Goal: Information Seeking & Learning: Learn about a topic

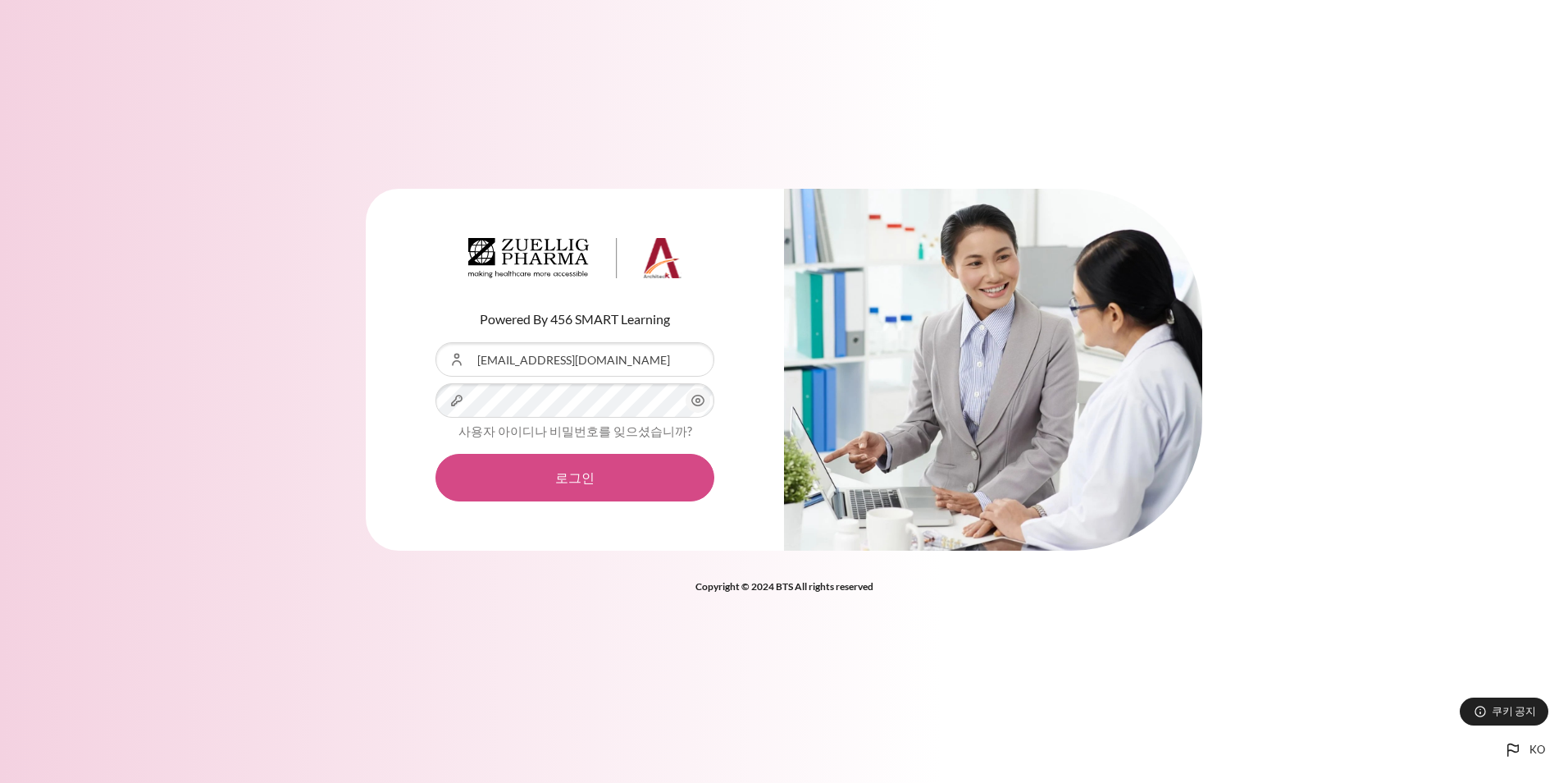
click at [582, 481] on button "로그인" at bounding box center [575, 477] width 279 height 47
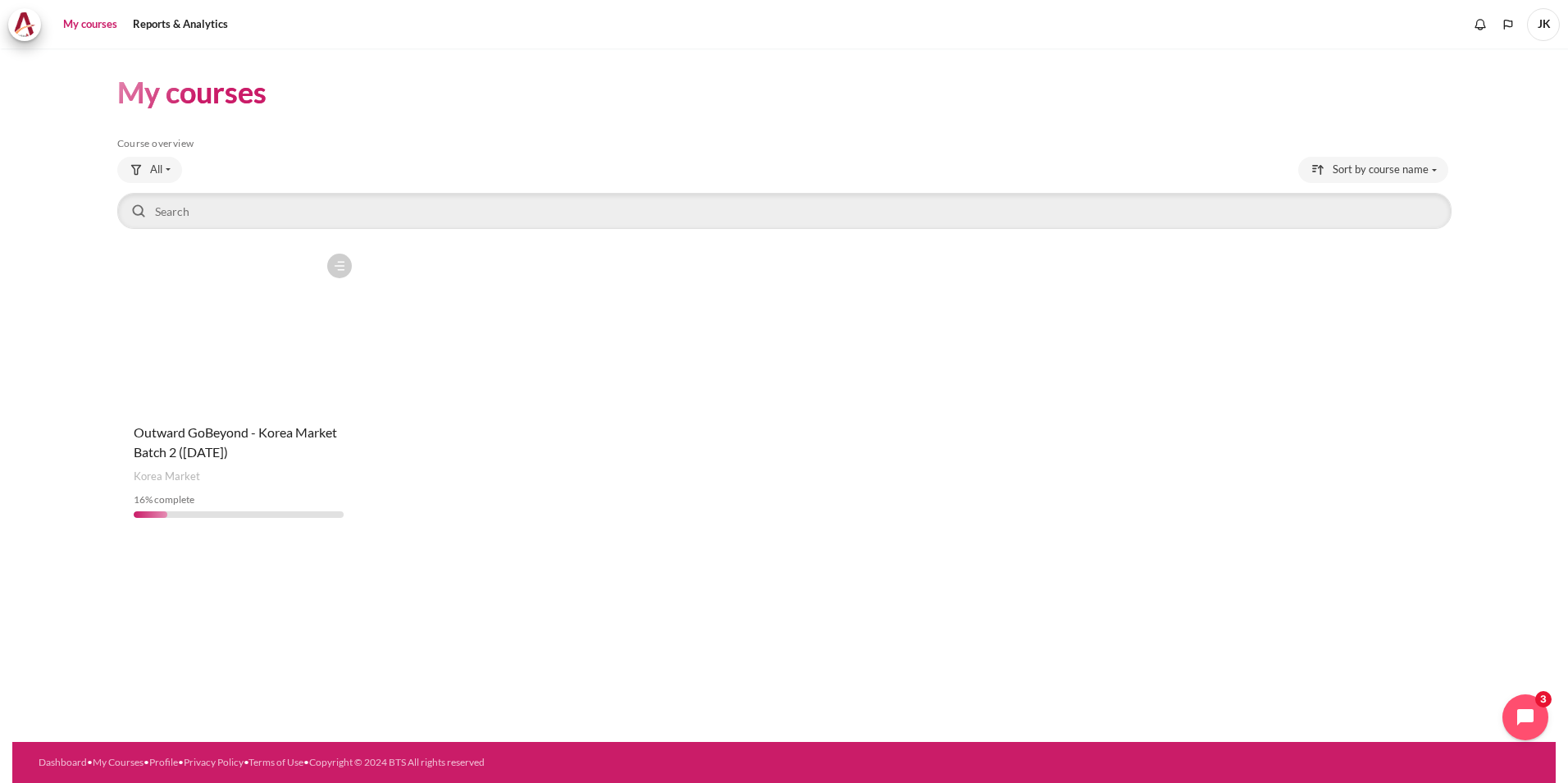
click at [266, 366] on figure "Content" at bounding box center [239, 328] width 243 height 164
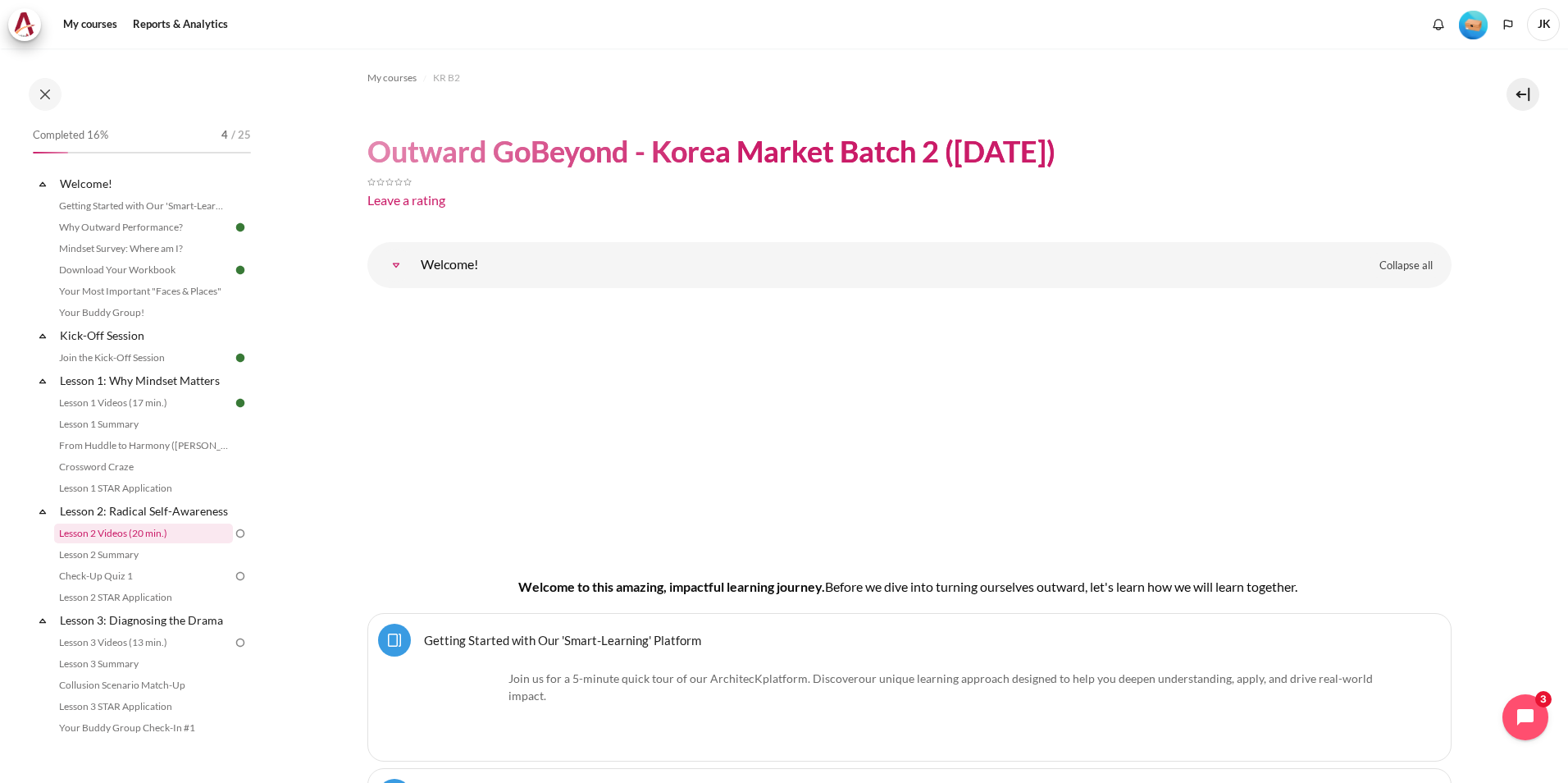
click at [138, 543] on link "Lesson 2 Videos (20 min.)" at bounding box center [143, 534] width 179 height 19
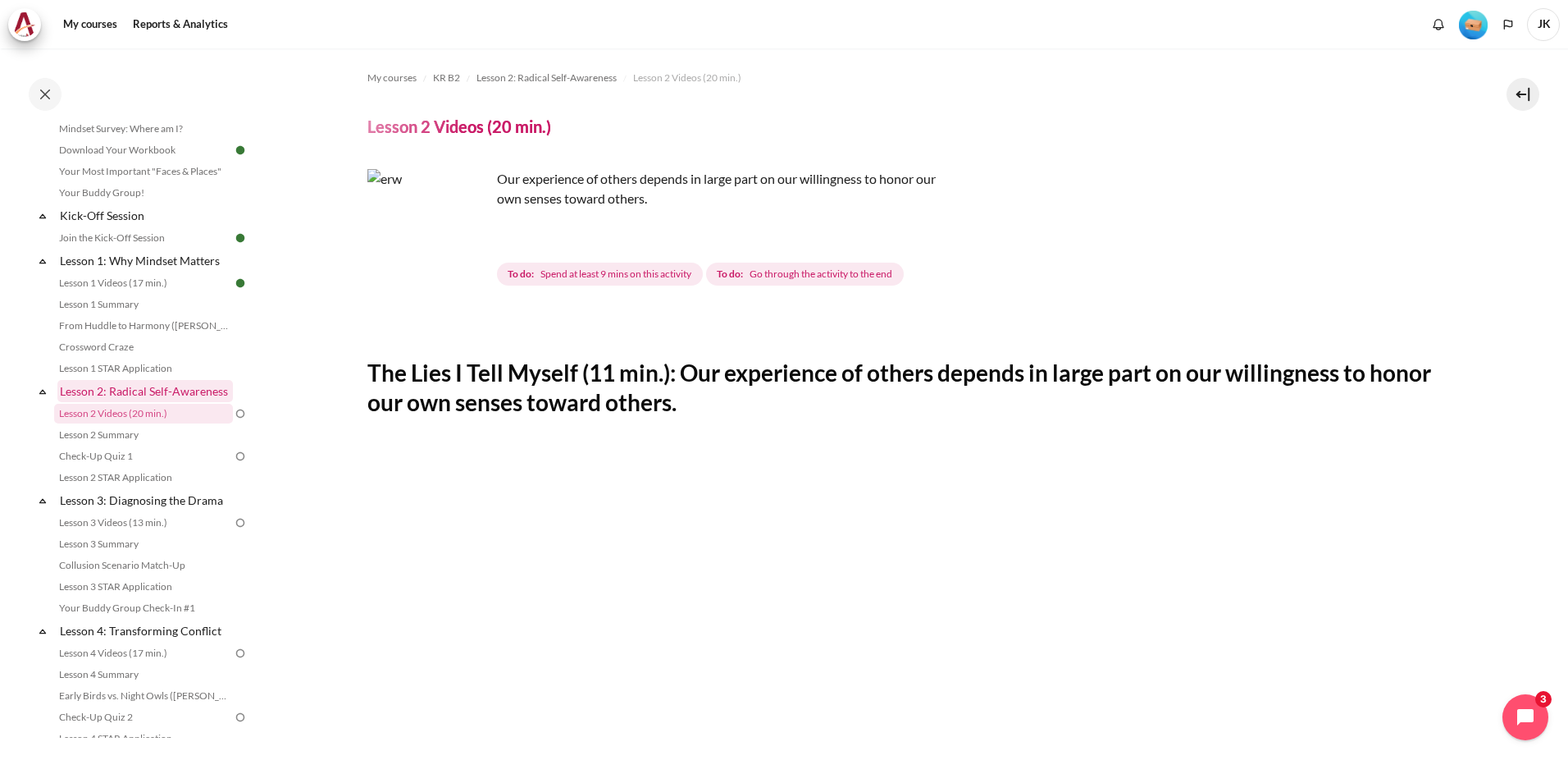
click at [126, 392] on link "Lesson 2: Radical Self-Awareness" at bounding box center [145, 391] width 176 height 22
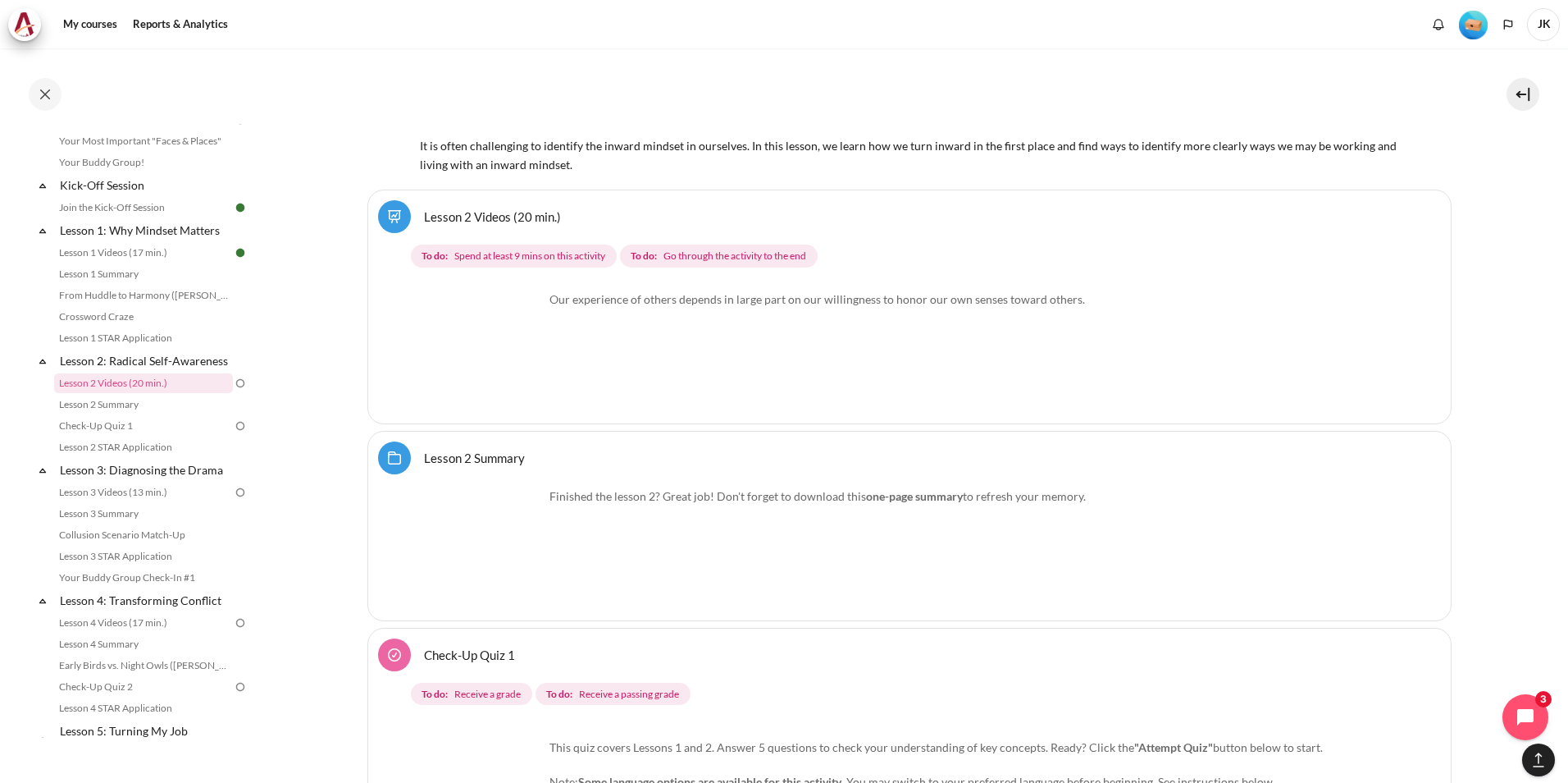
scroll to position [4050, 0]
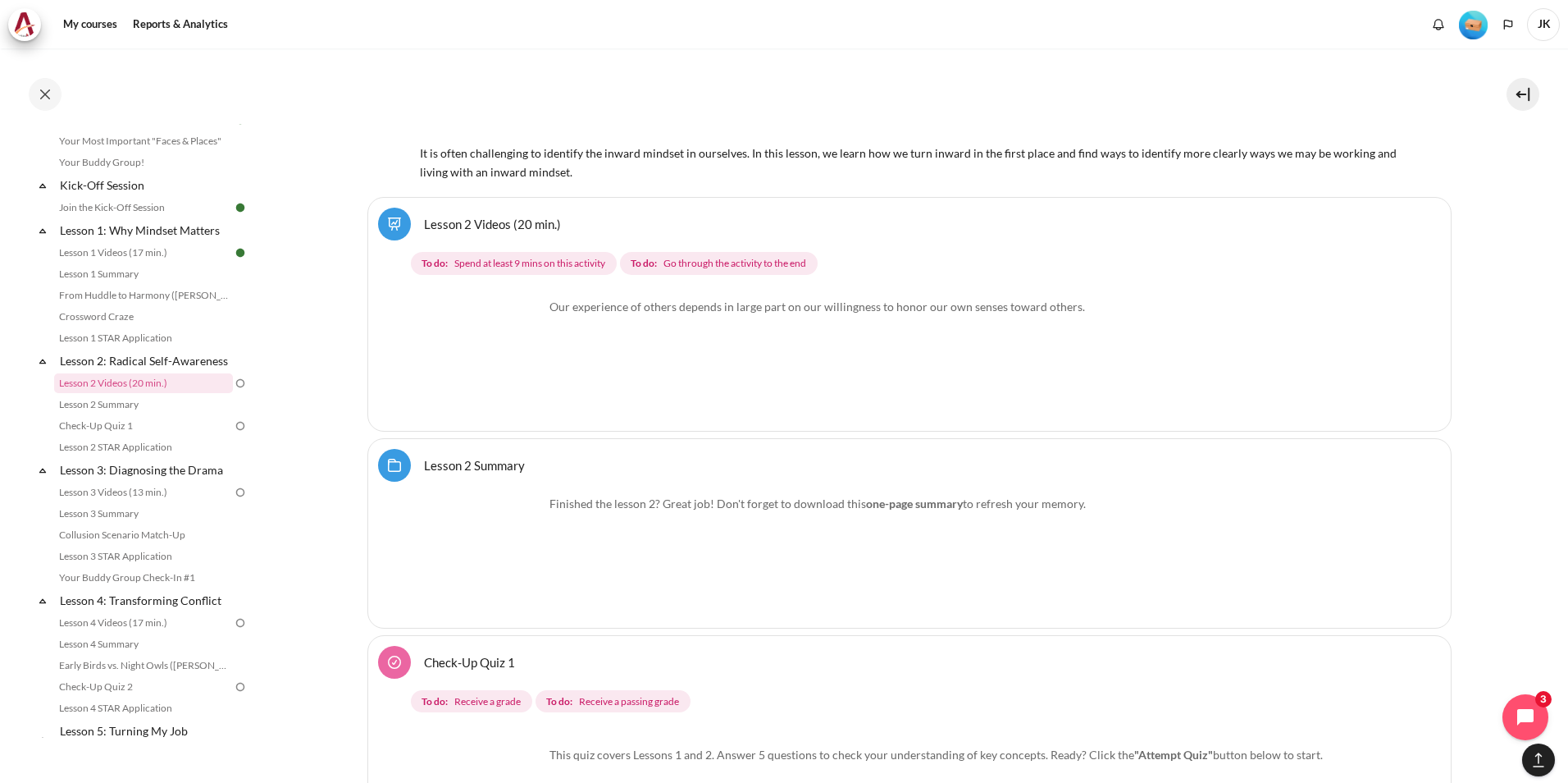
click at [527, 386] on img "Content" at bounding box center [482, 359] width 123 height 123
click at [591, 302] on p "Our experience of others depends in large part on our willingness to honor our …" at bounding box center [910, 306] width 978 height 17
click at [170, 337] on link "Lesson 1 STAR Application" at bounding box center [143, 338] width 179 height 19
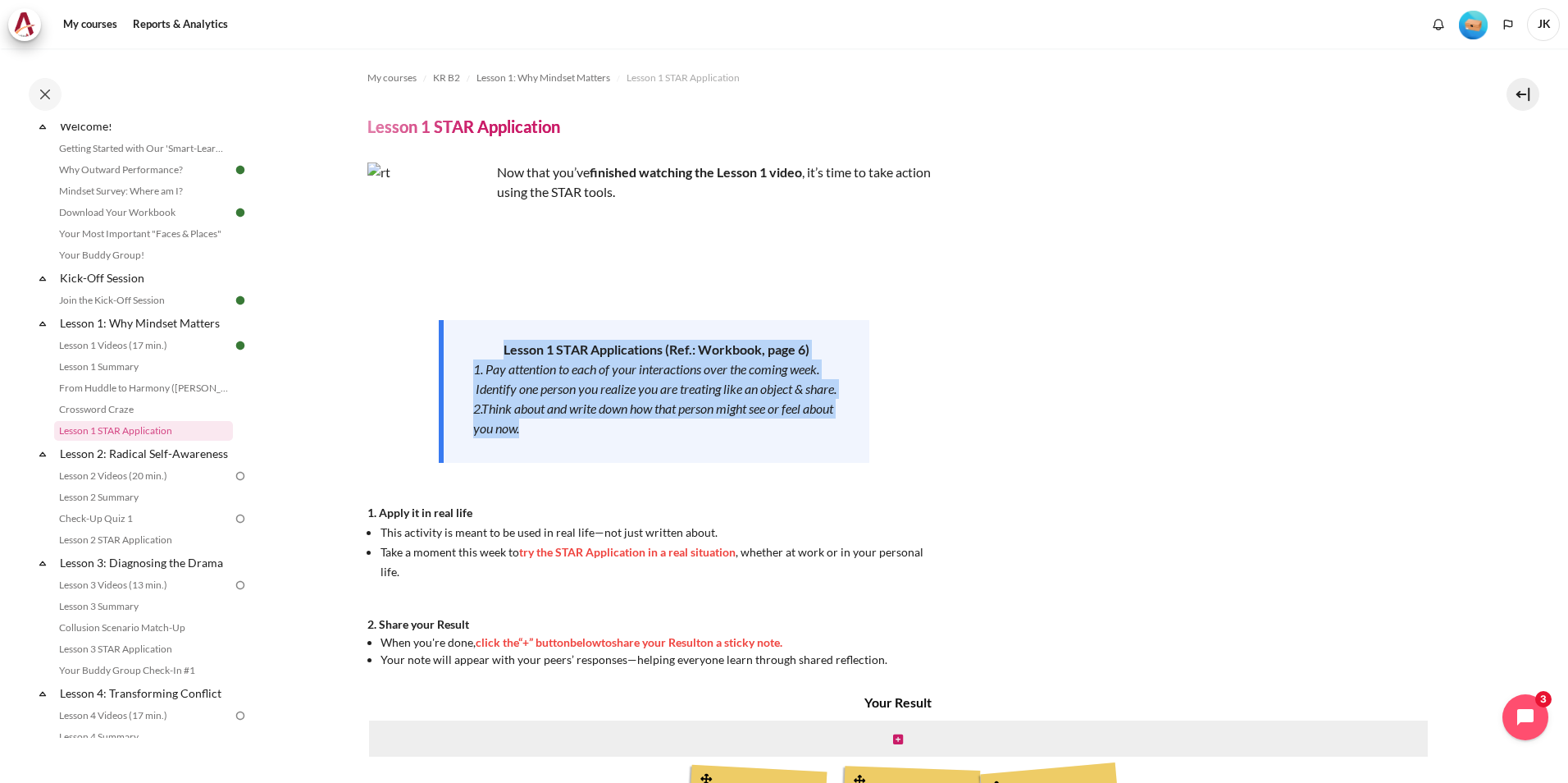
drag, startPoint x: 554, startPoint y: 448, endPoint x: 432, endPoint y: 347, distance: 158.4
click at [432, 347] on div "Now that you’ve finished watching the Lesson 1 video , it’s time to take action…" at bounding box center [654, 415] width 574 height 506
click at [396, 468] on div "Now that you’ve finished watching the Lesson 1 video , it’s time to take action…" at bounding box center [654, 415] width 574 height 506
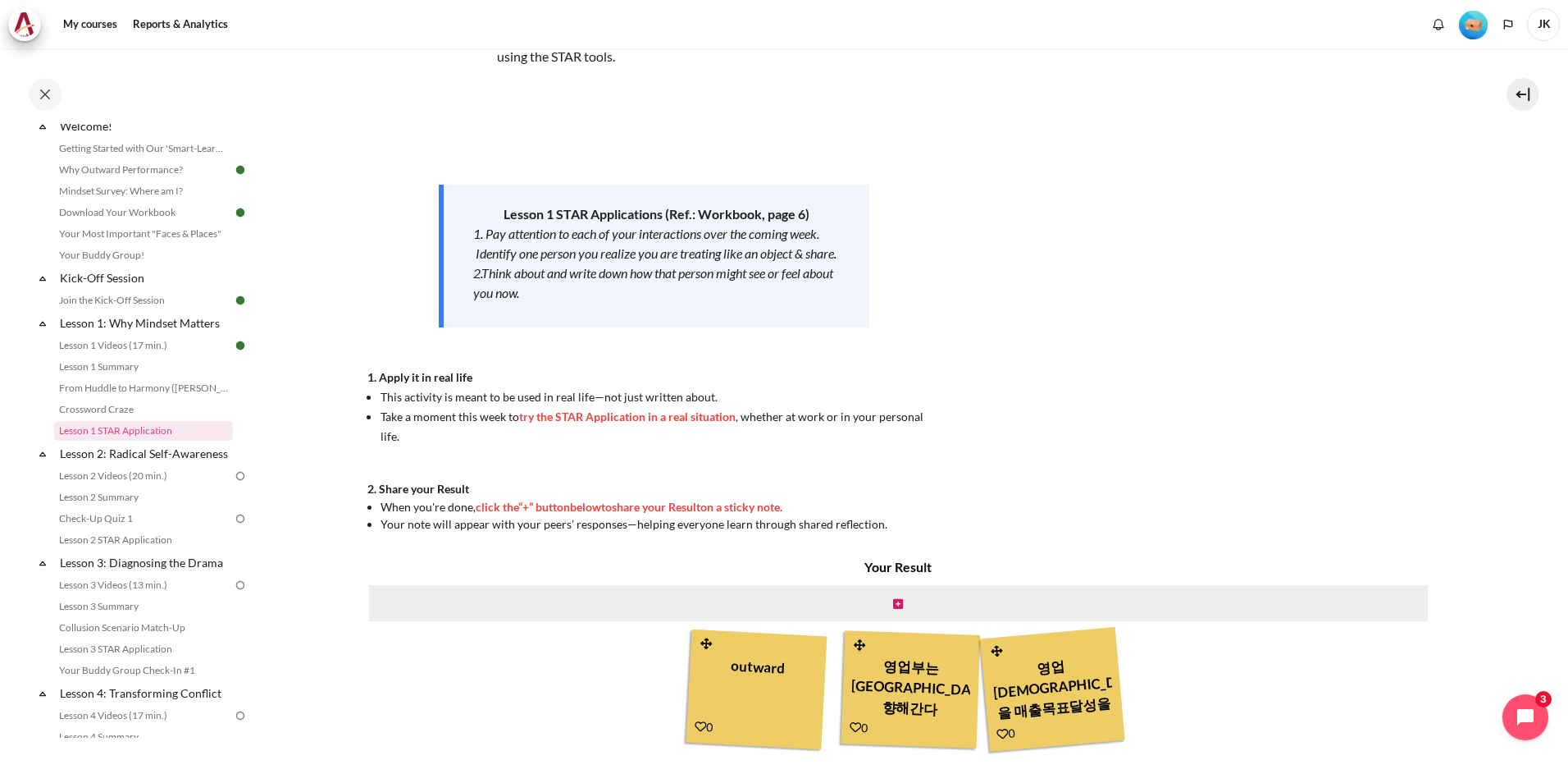
scroll to position [233, 0]
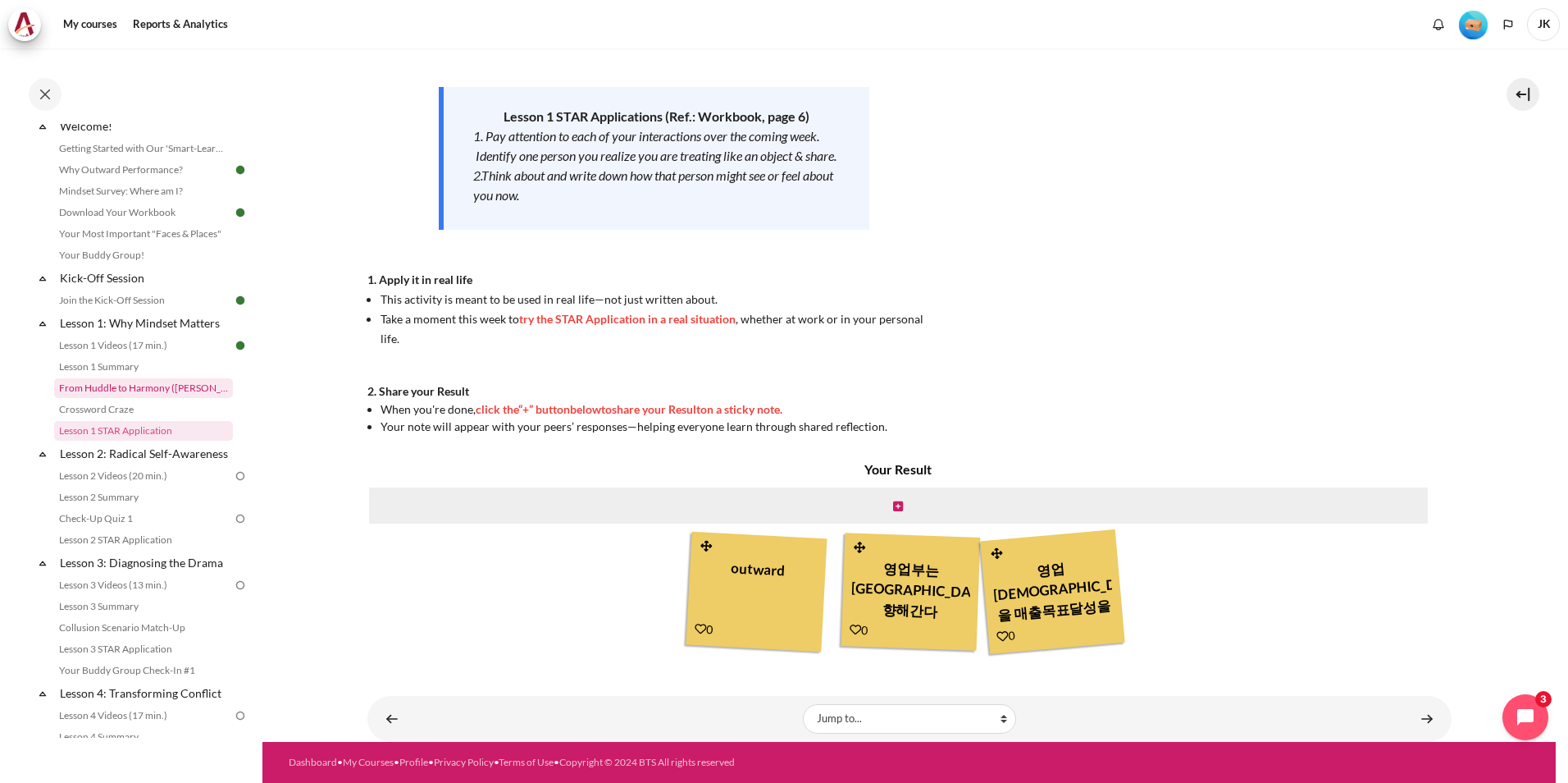
click at [132, 389] on link "From Huddle to Harmony ([PERSON_NAME]'s Story)" at bounding box center [143, 388] width 179 height 19
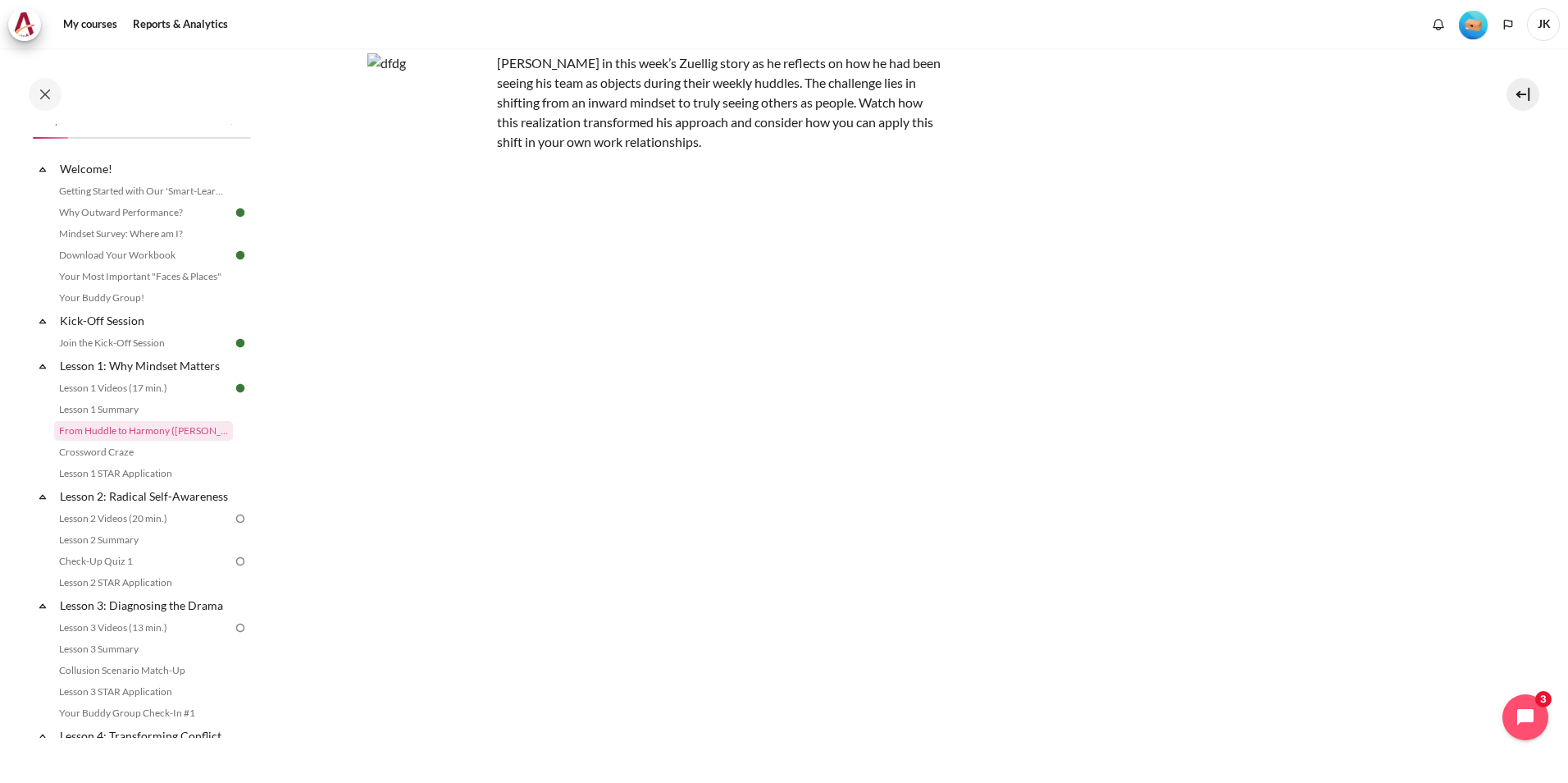
scroll to position [231, 0]
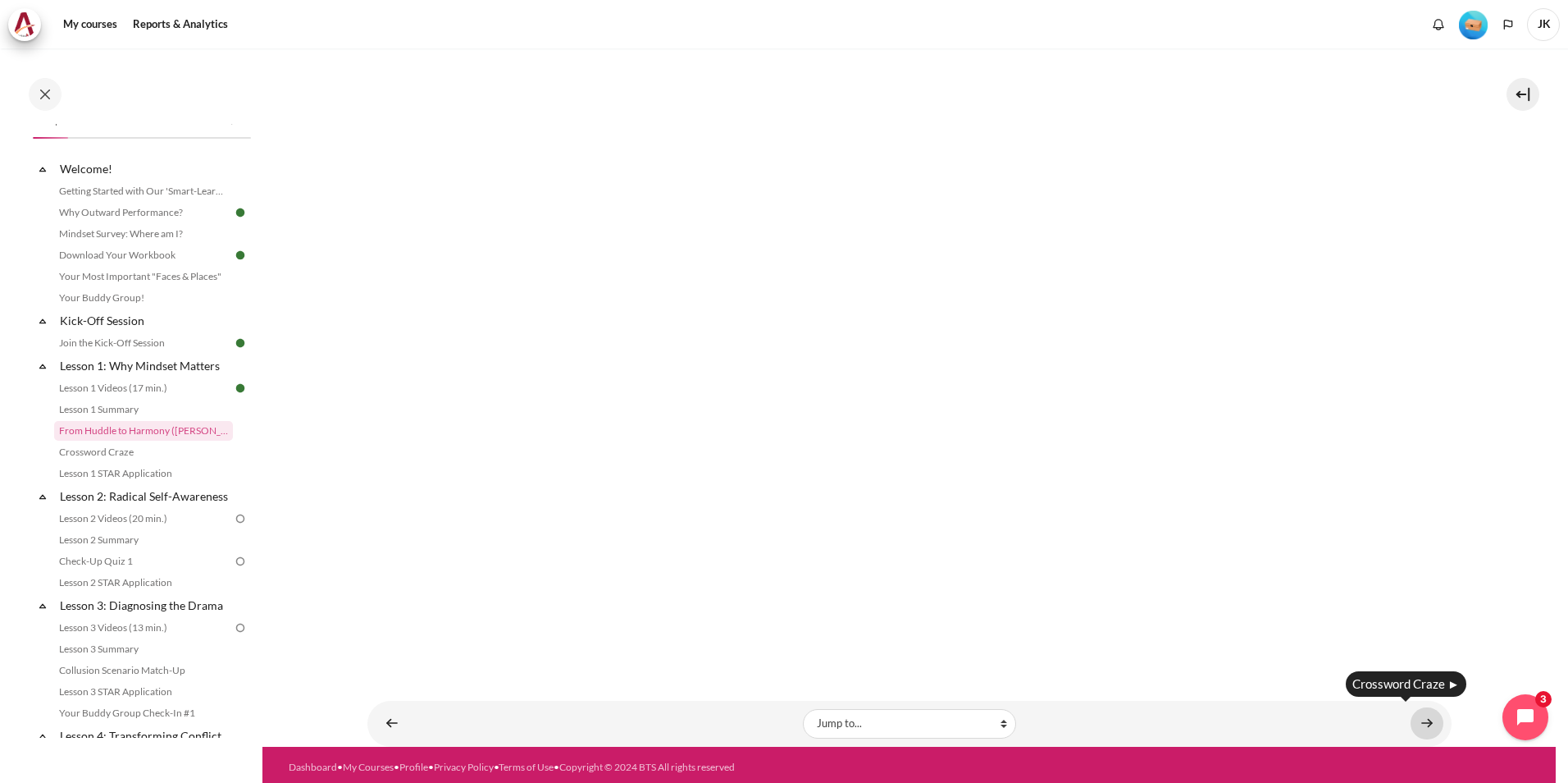
click at [1423, 714] on link "Content" at bounding box center [1427, 723] width 33 height 32
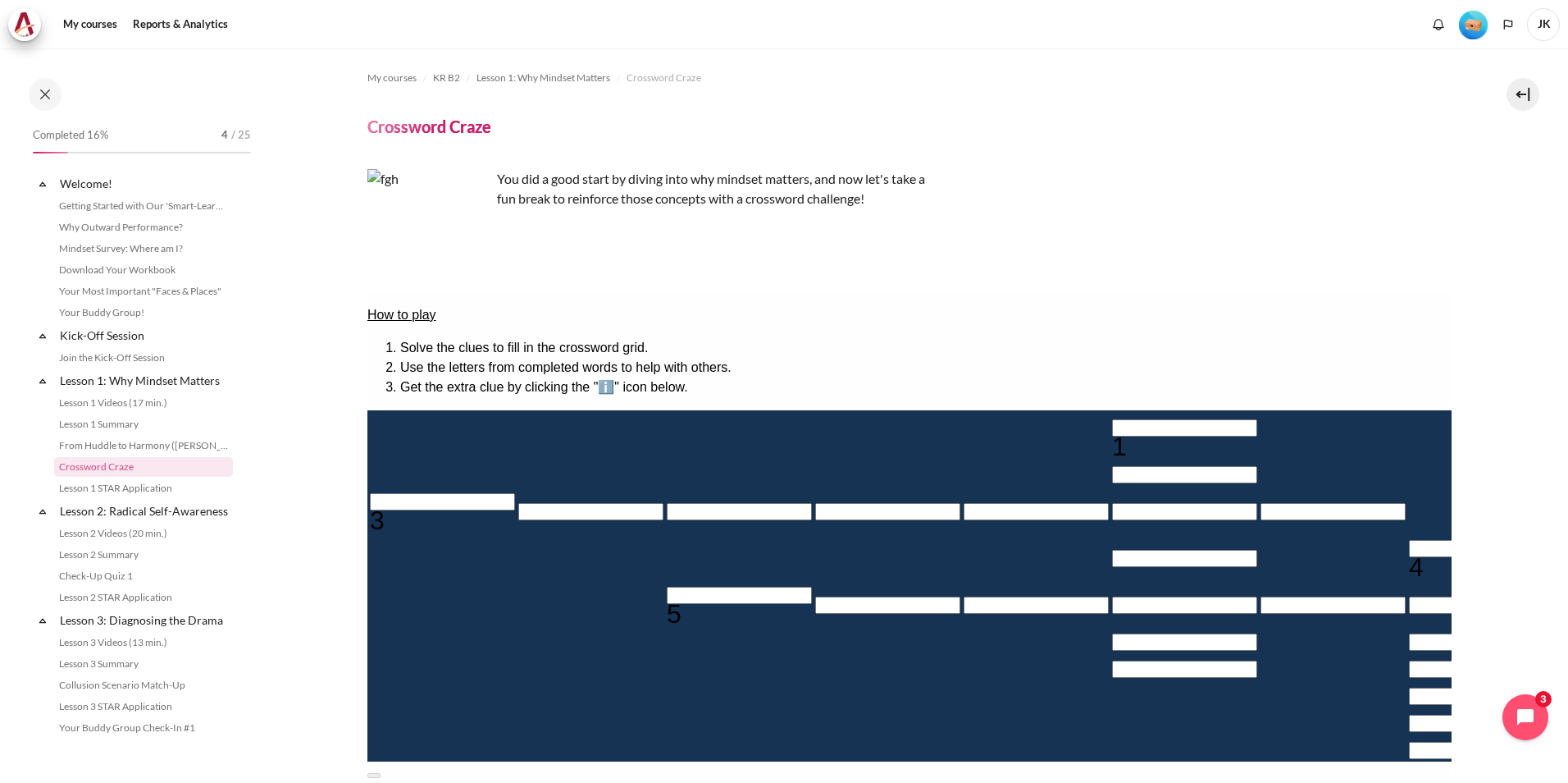
scroll to position [36, 0]
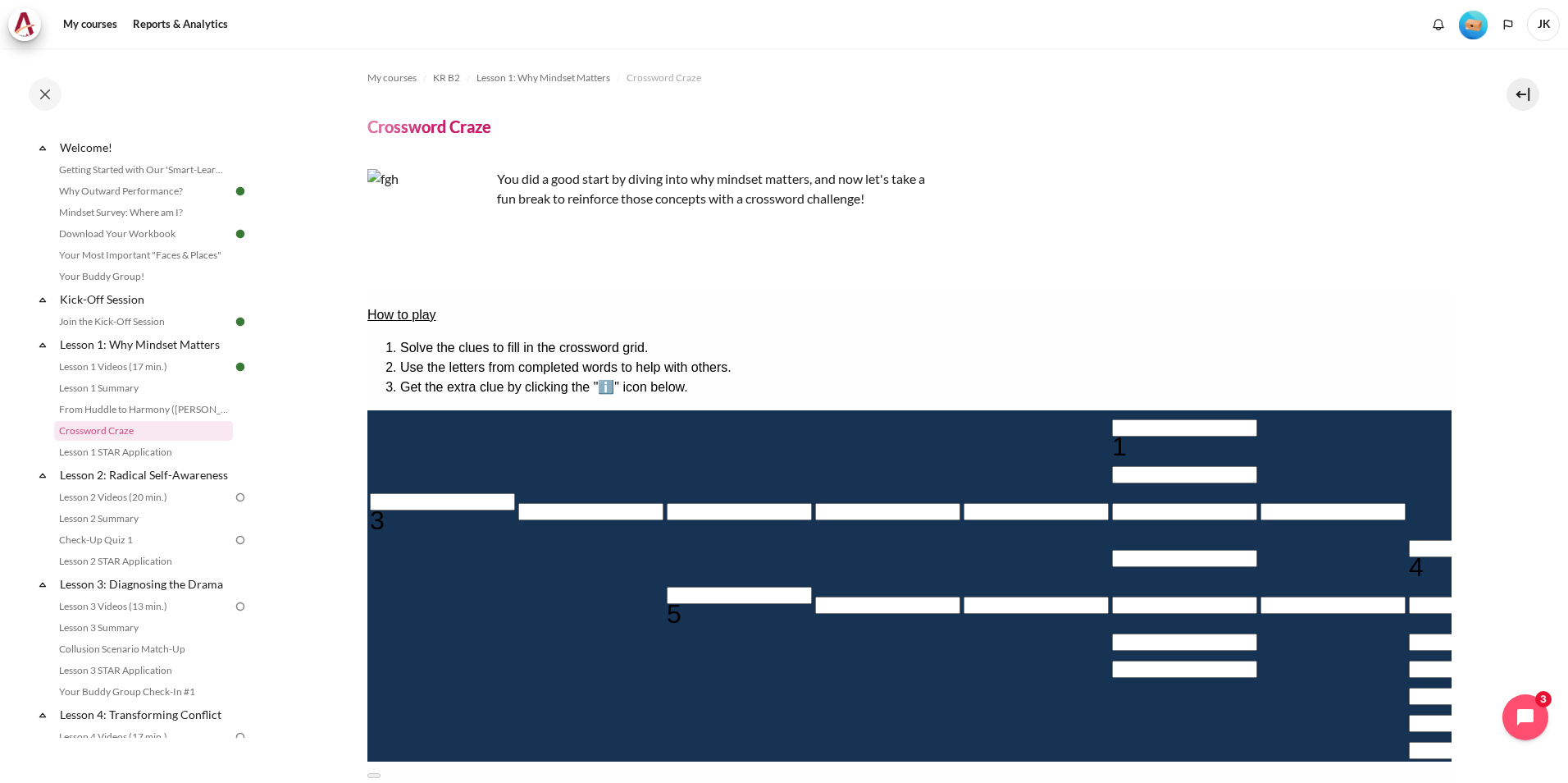
click at [1111, 420] on input "Crossword grid. Use arrow keys to navigate and the keyboard to enter characters…" at bounding box center [1183, 428] width 145 height 17
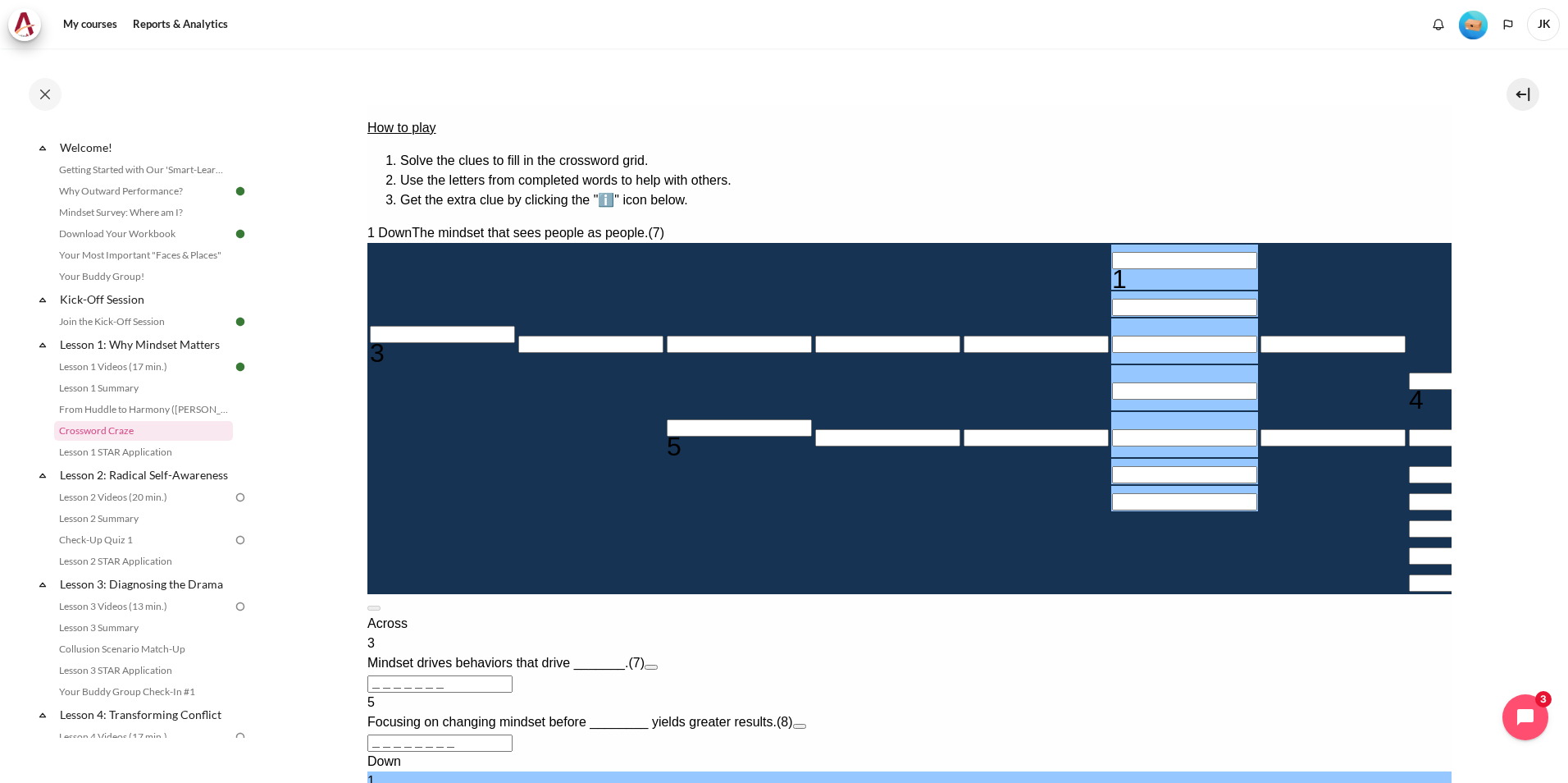
scroll to position [330, 0]
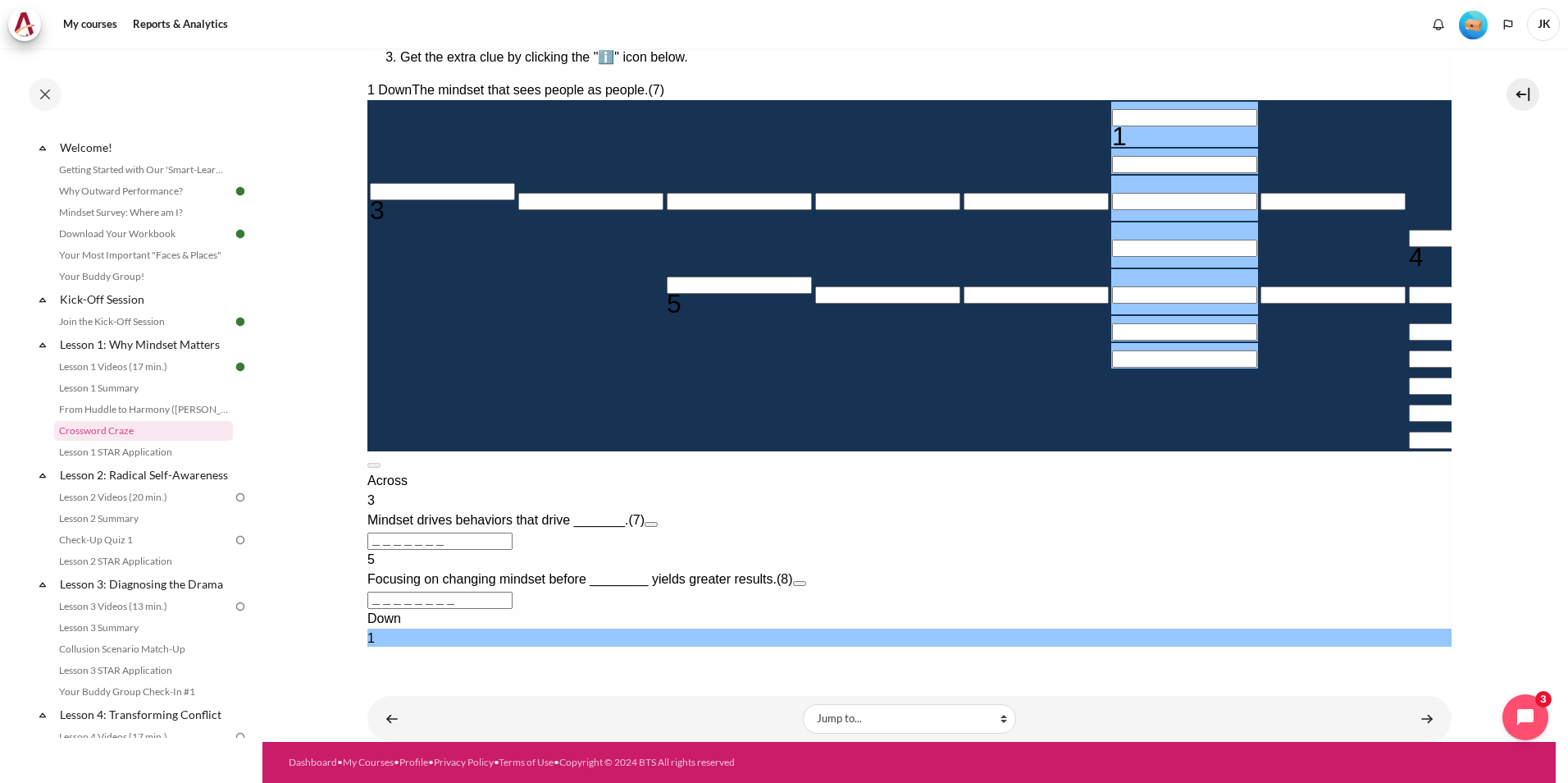
click at [512, 671] on input "＿＿＿＿＿＿＿" at bounding box center [439, 680] width 145 height 17
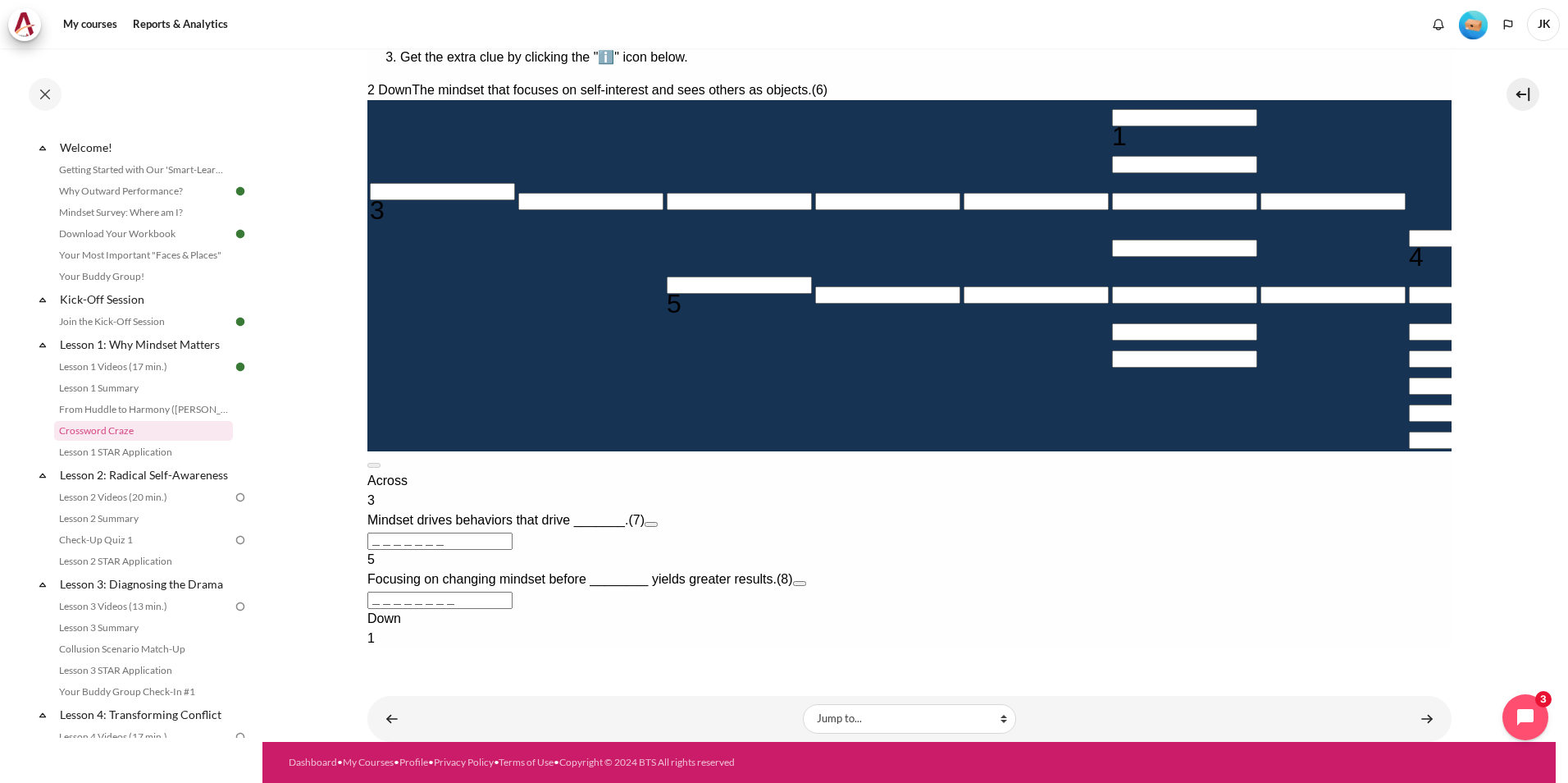
click at [512, 730] on input "＿＿＿＿＿＿" at bounding box center [439, 739] width 145 height 17
click at [512, 533] on input "＿＿＿＿＿＿＿" at bounding box center [439, 541] width 145 height 17
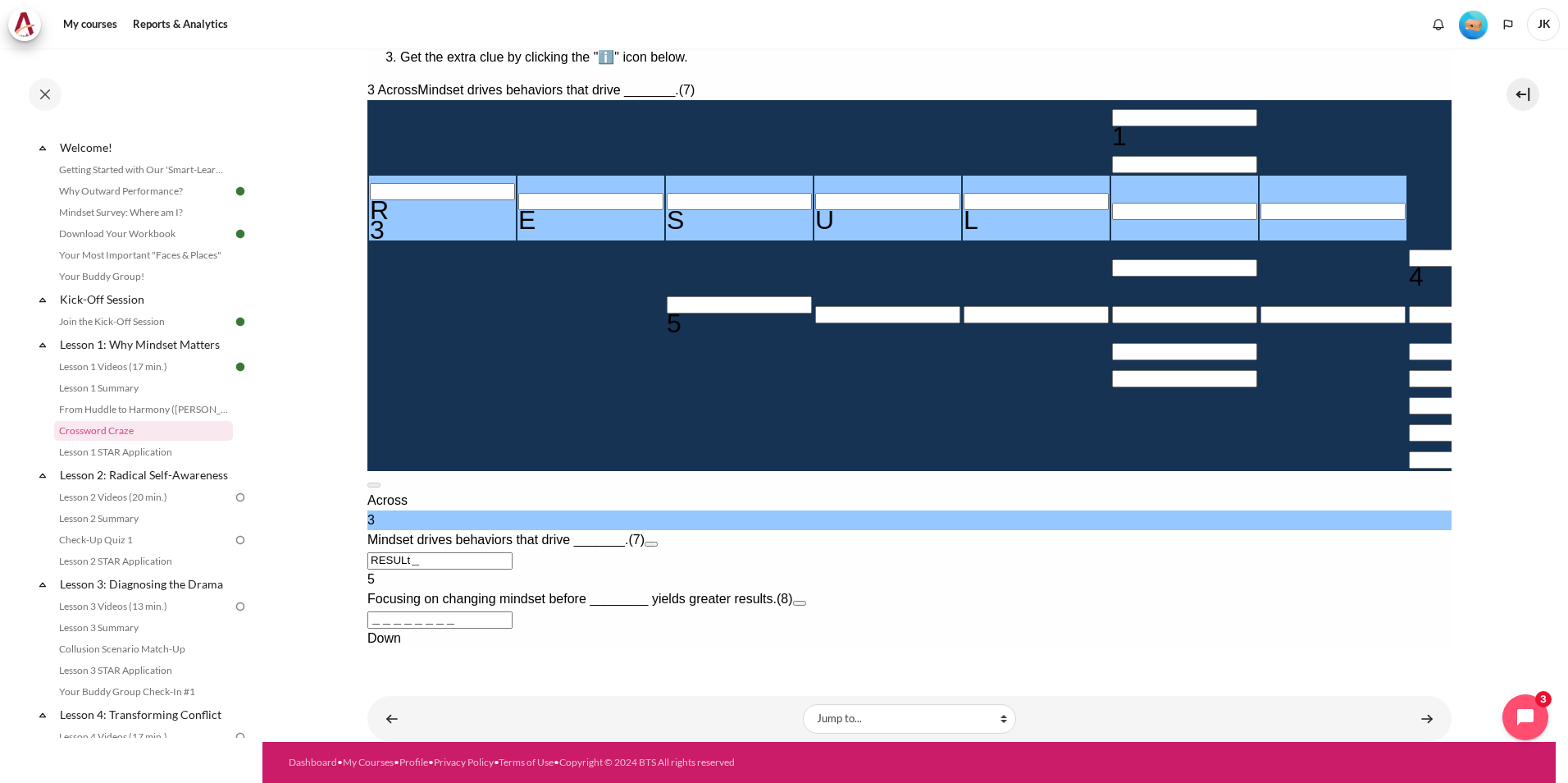
type input "RESULT＿"
type input "＿＿T＿＿＿＿"
type input "RESULTS"
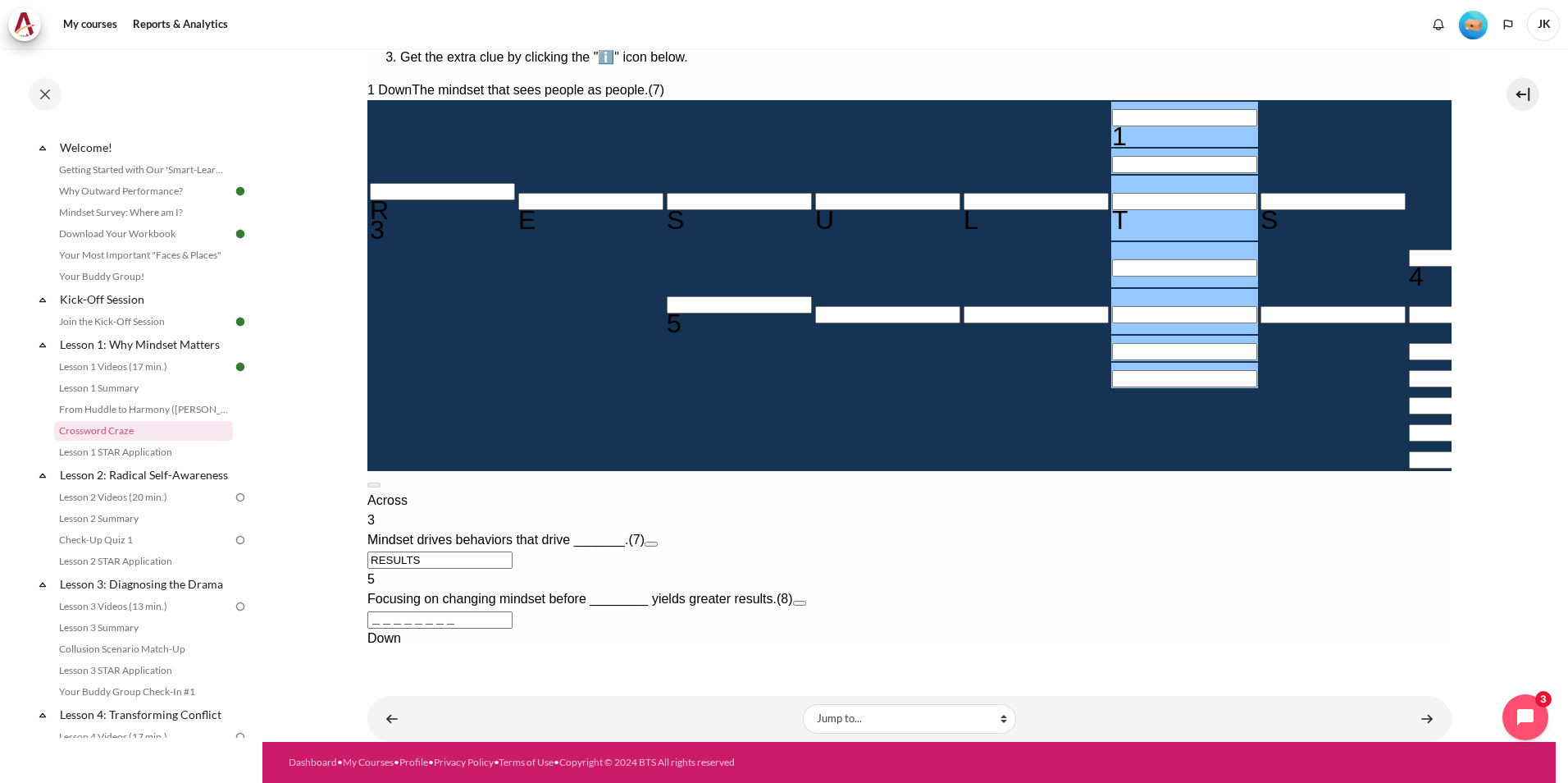
click at [512, 690] on input "＿＿T＿＿＿＿" at bounding box center [439, 699] width 145 height 17
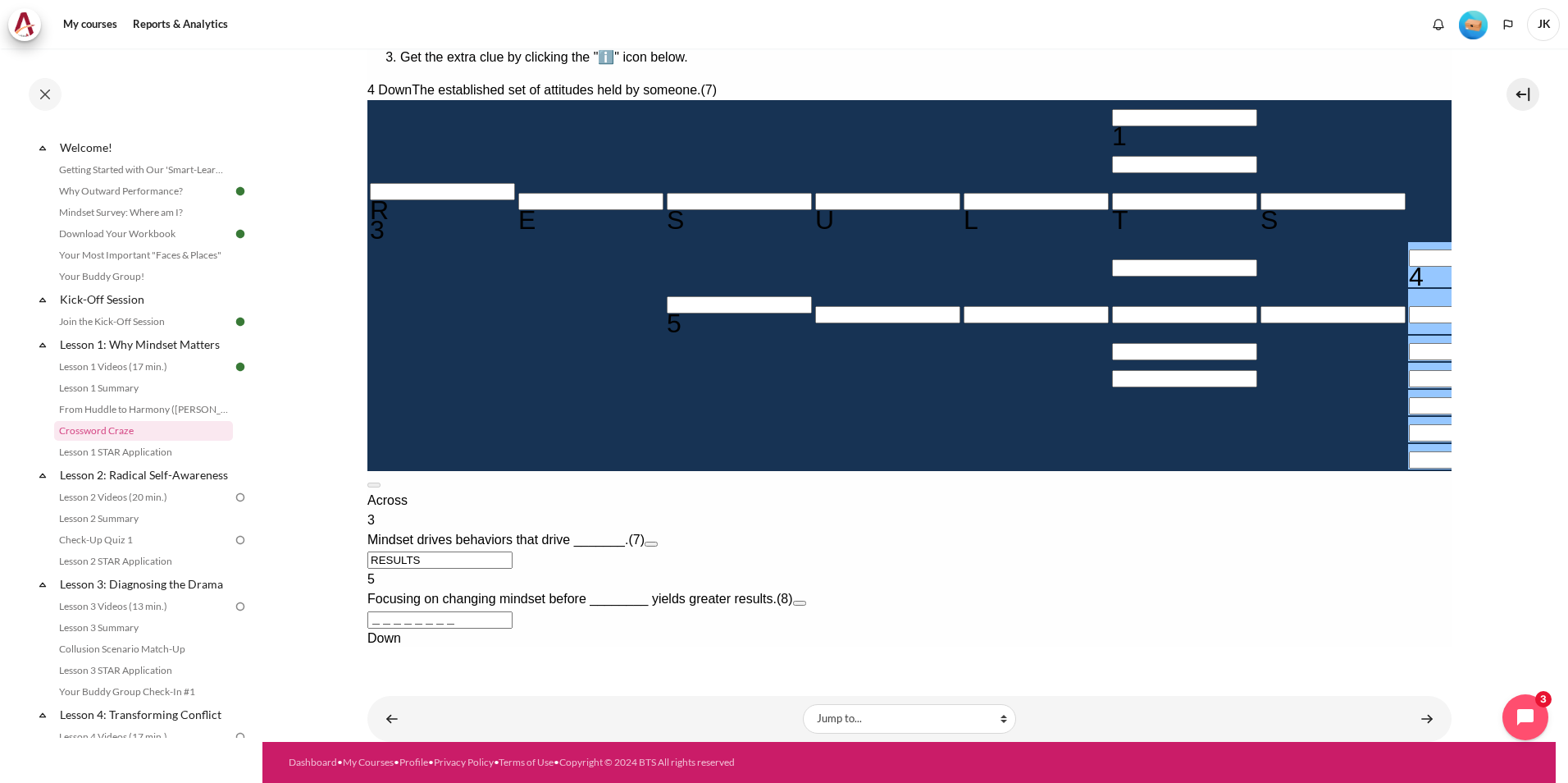
type input "Mi＿＿＿＿＿"
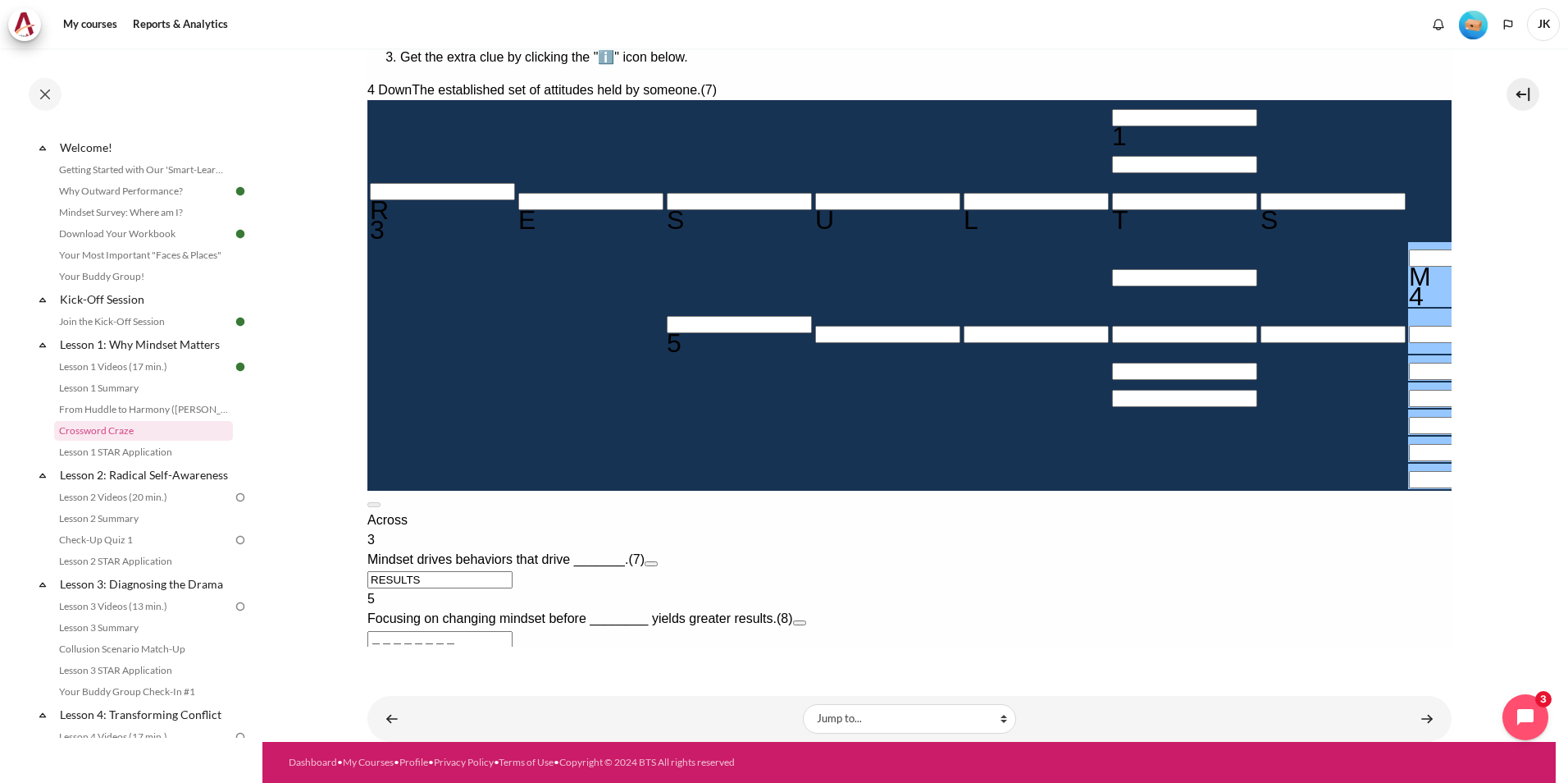
type input "＿＿＿＿＿I＿＿"
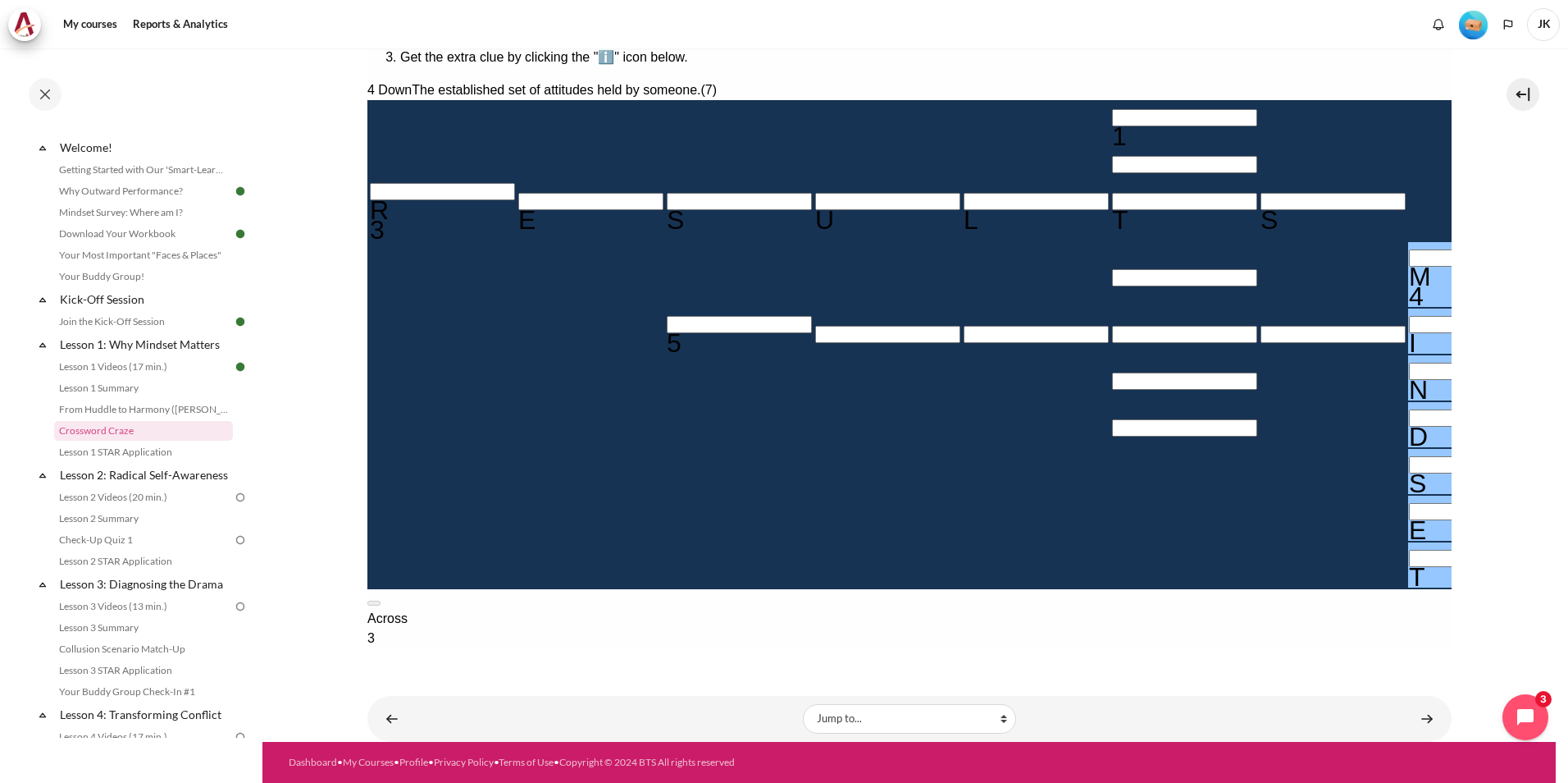
type input "MINDSET"
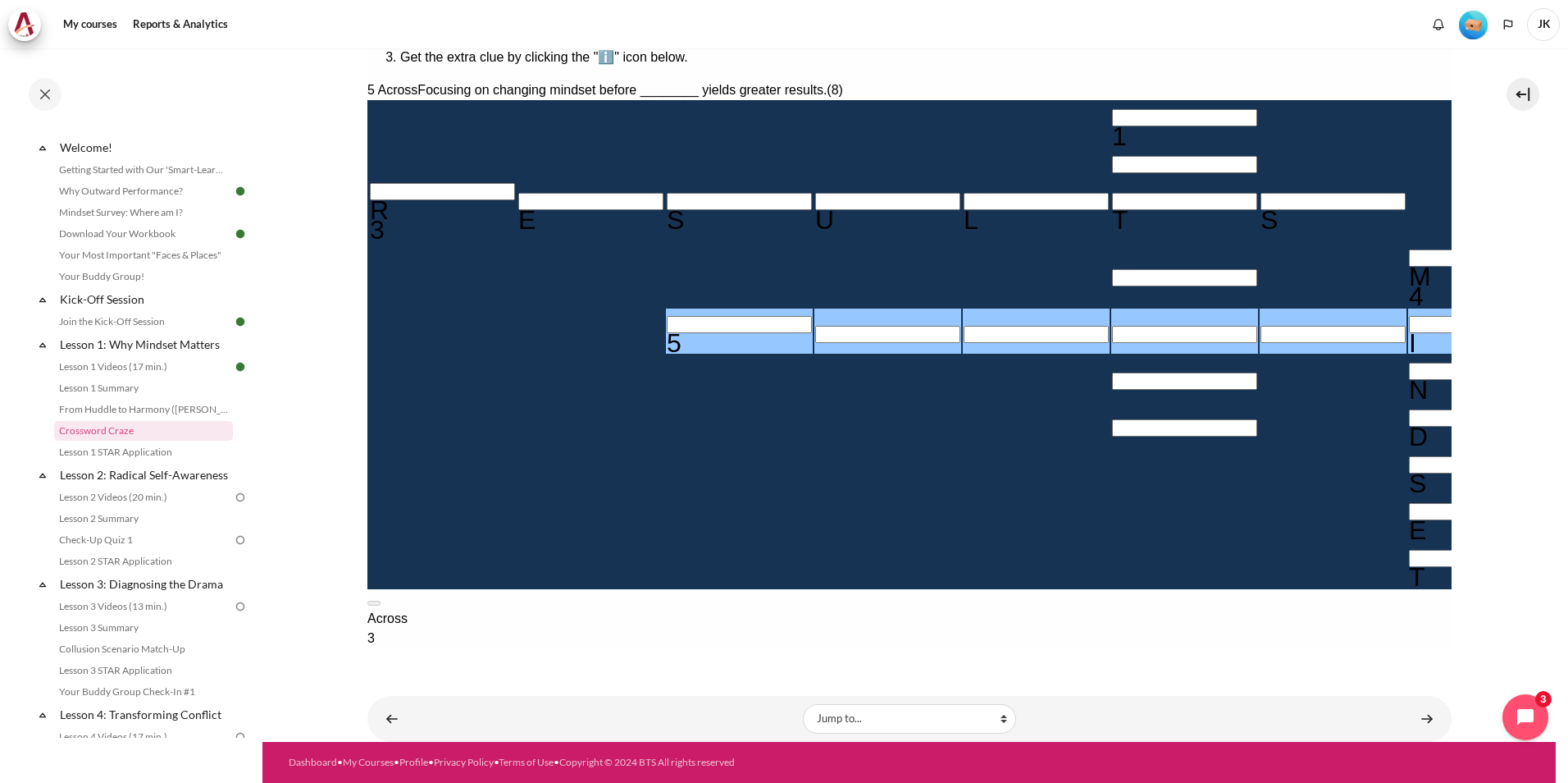
click at [512, 730] on input "＿＿＿＿＿I＿＿" at bounding box center [439, 739] width 145 height 17
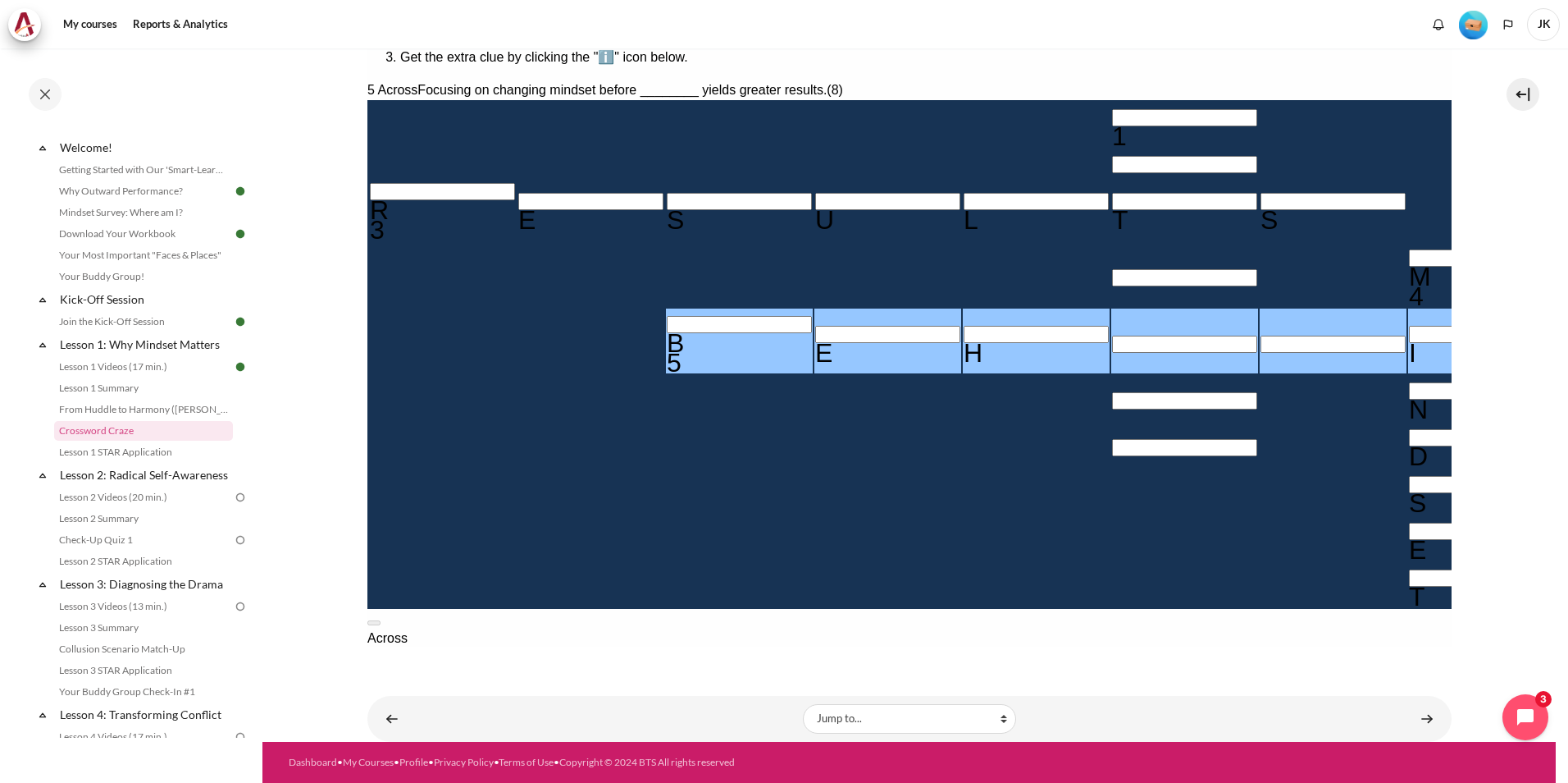
type input "BEHA＿I＿＿"
type input "＿＿T＿A＿＿"
type input "BEHAVIOR"
type input "＿＿＿＿R＿"
type input "BEHAVIOR"
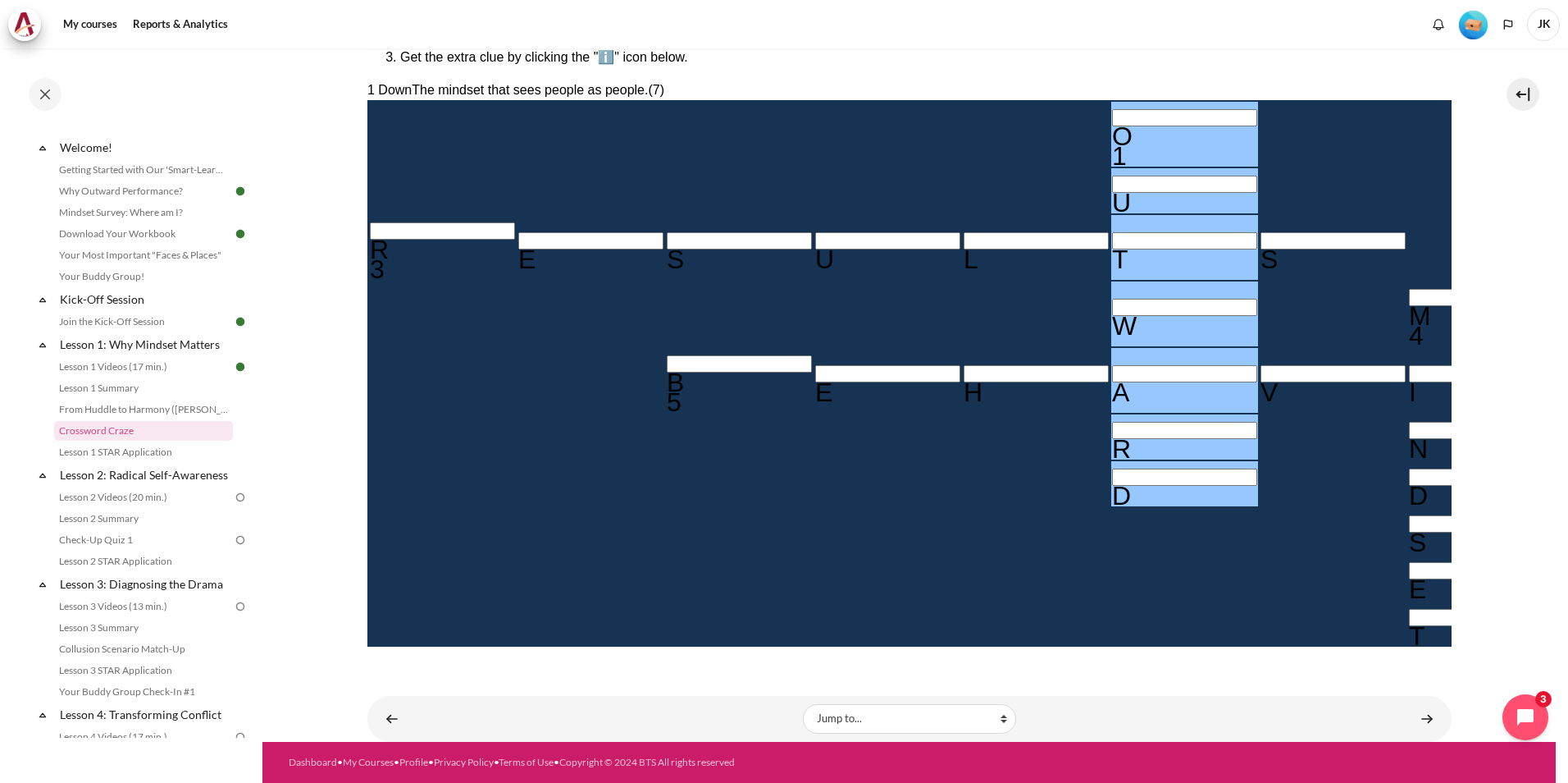
type input "OUTWARD"
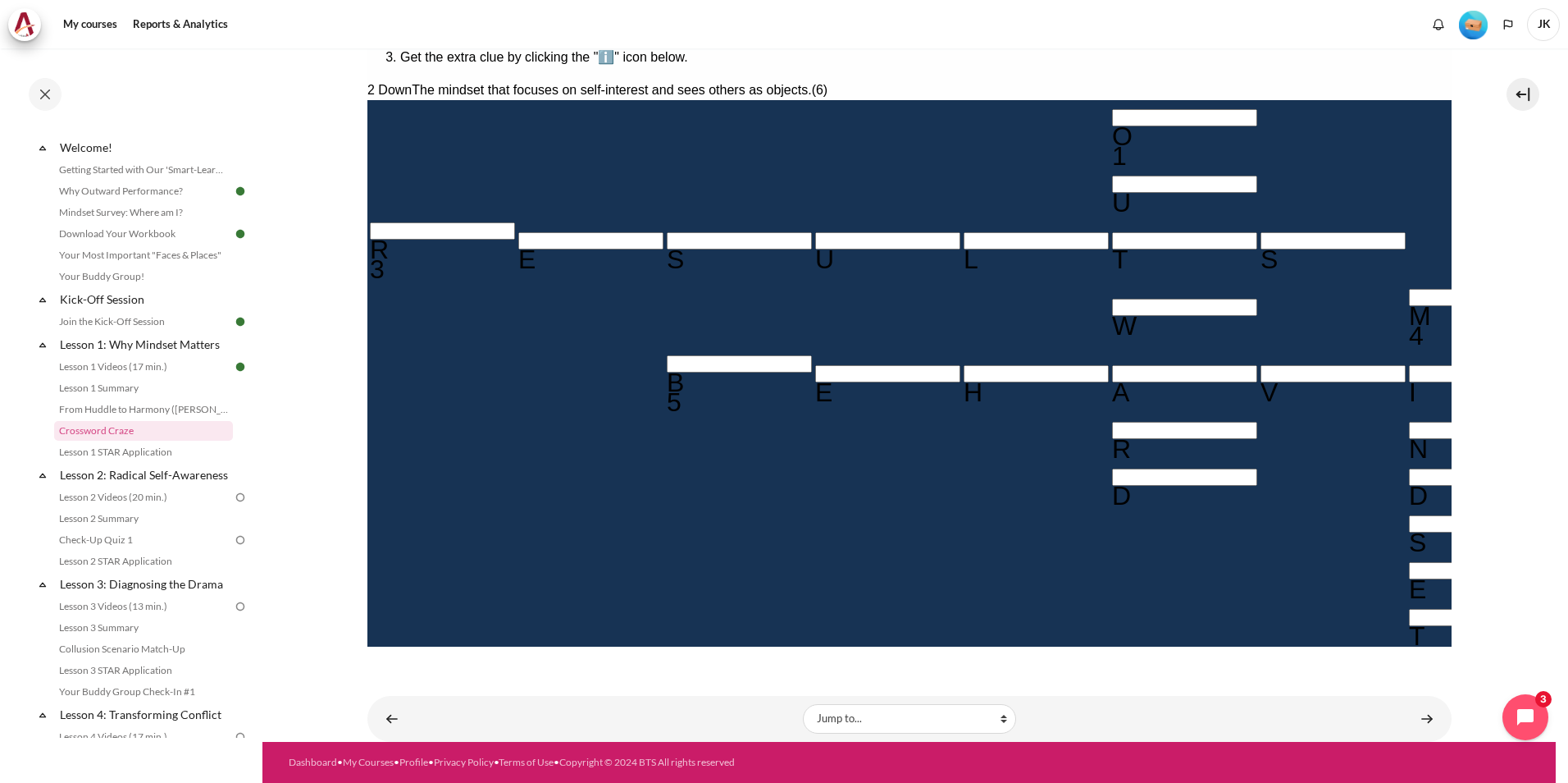
type input "INWARD"
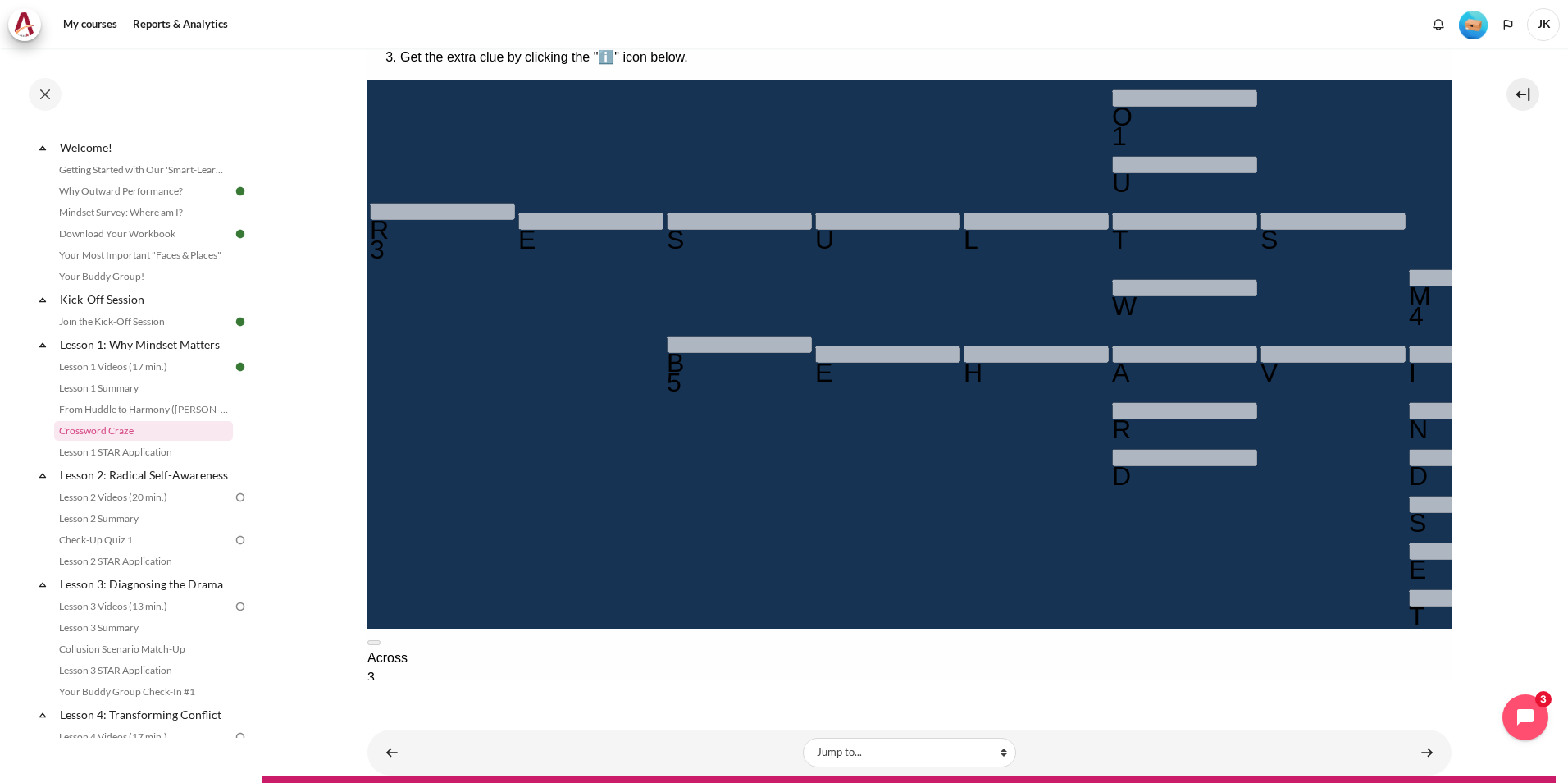
scroll to position [363, 0]
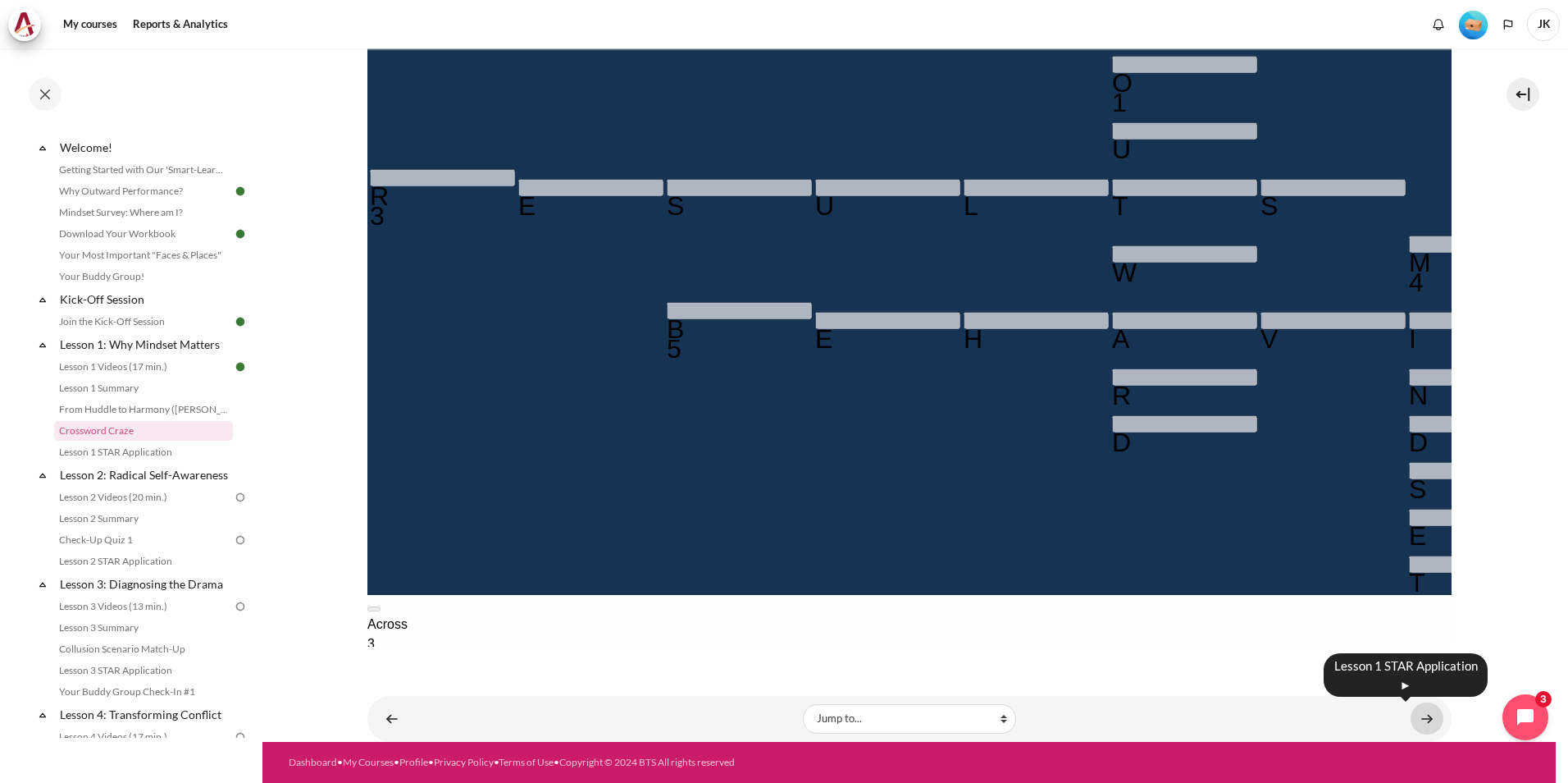
click at [1419, 718] on link "Content" at bounding box center [1427, 718] width 33 height 32
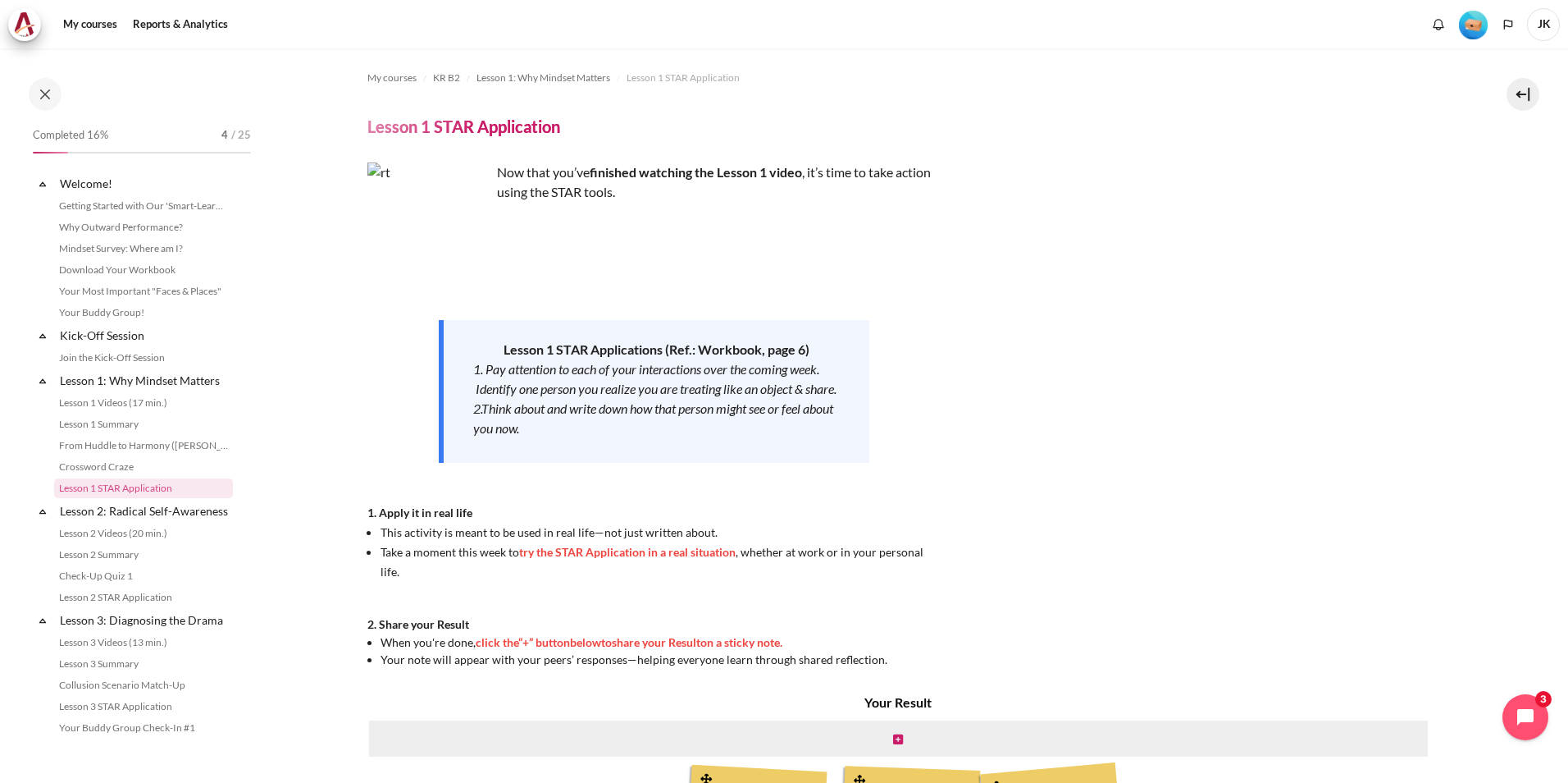
scroll to position [57, 0]
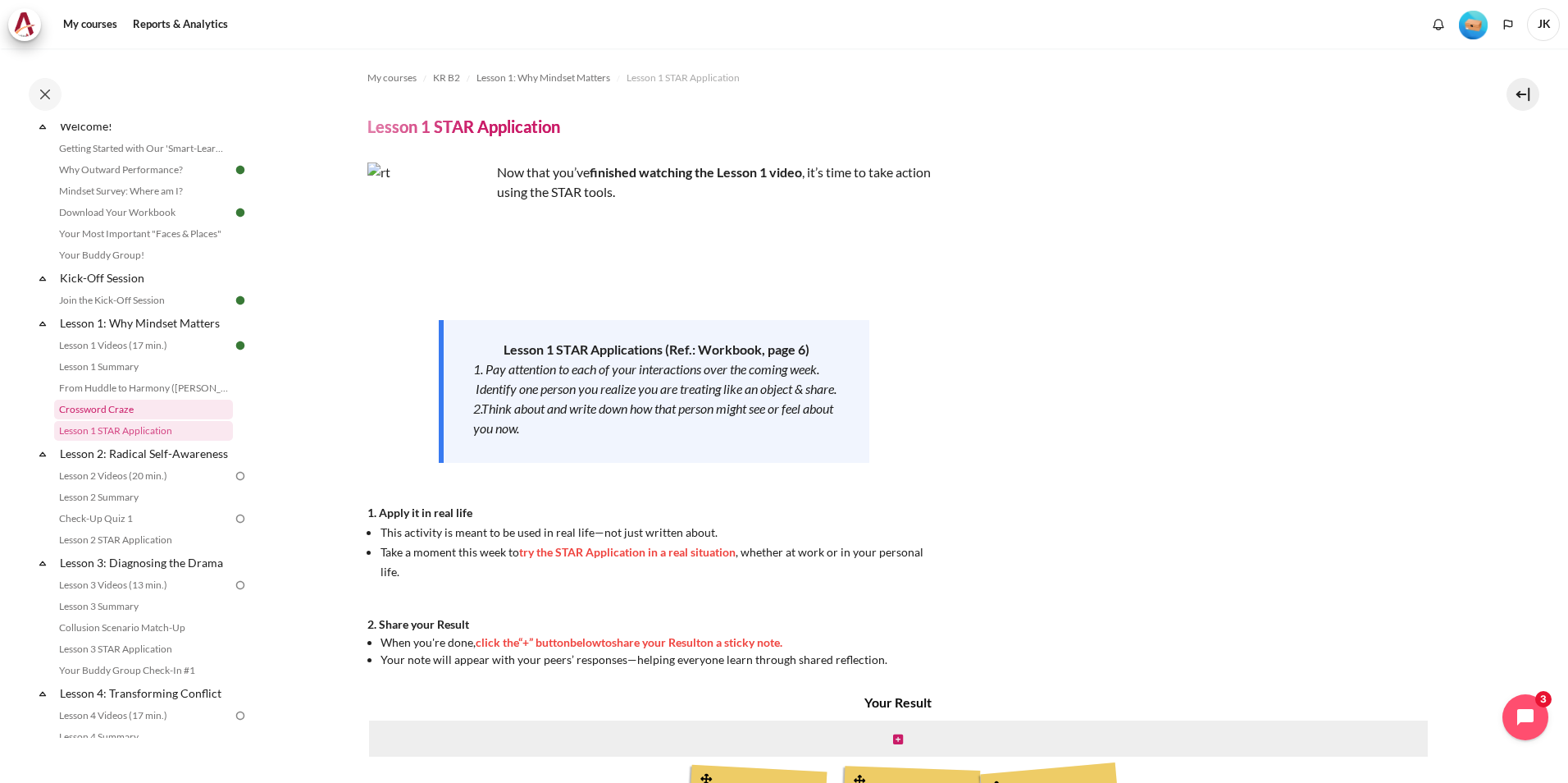
click at [115, 405] on link "Crossword Craze" at bounding box center [143, 409] width 179 height 19
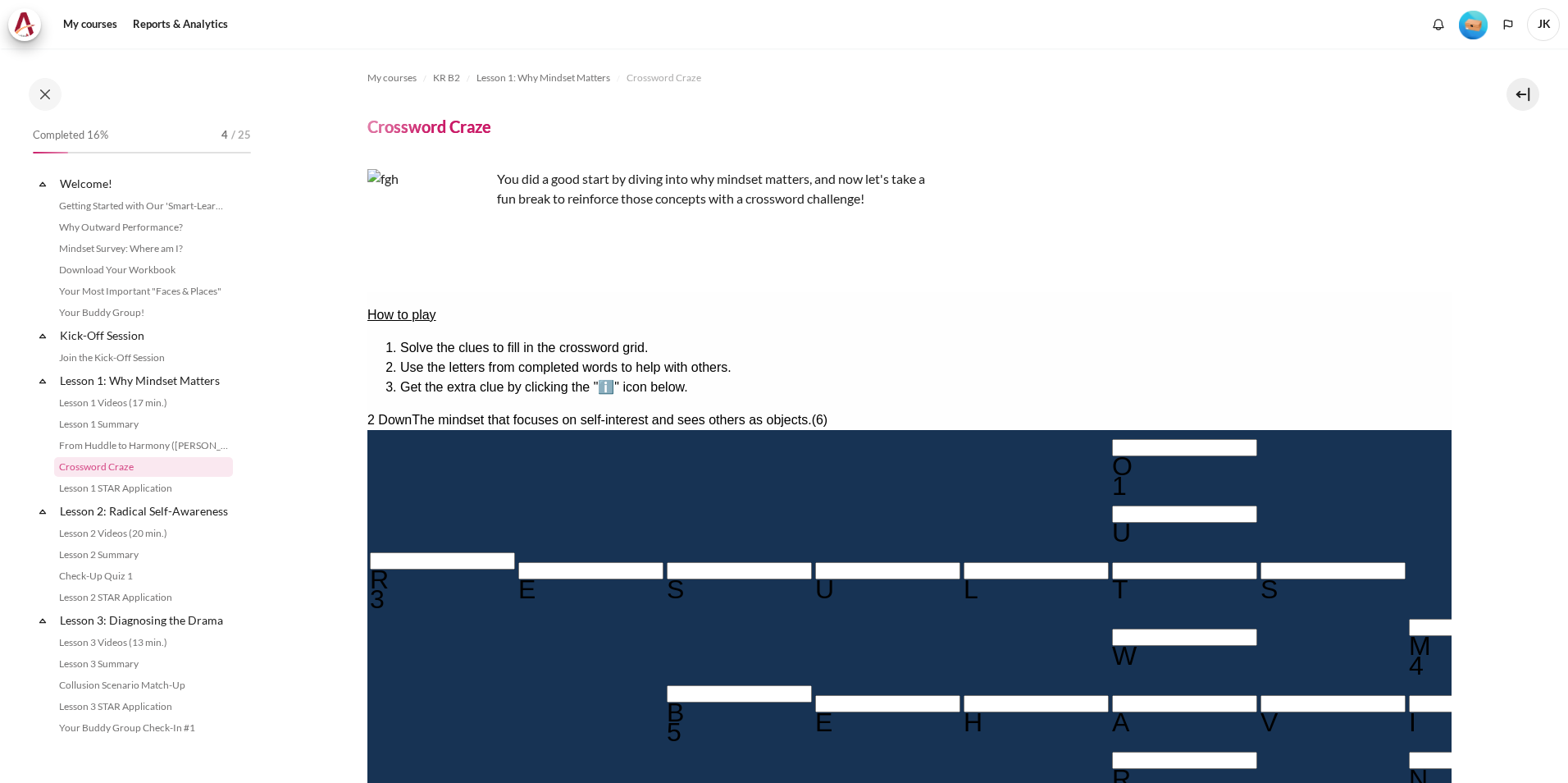
scroll to position [36, 0]
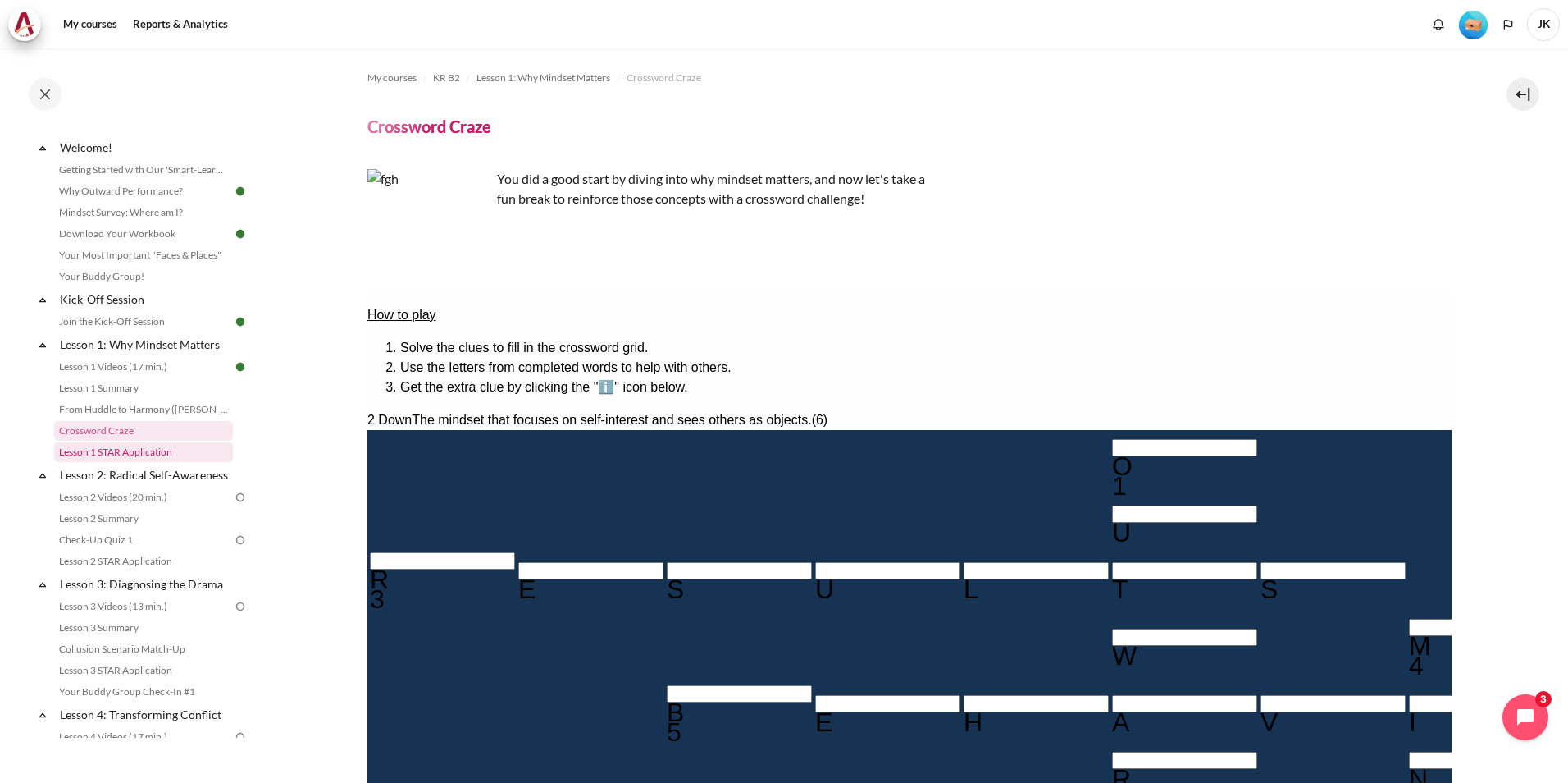
click at [150, 455] on link "Lesson 1 STAR Application" at bounding box center [143, 452] width 179 height 19
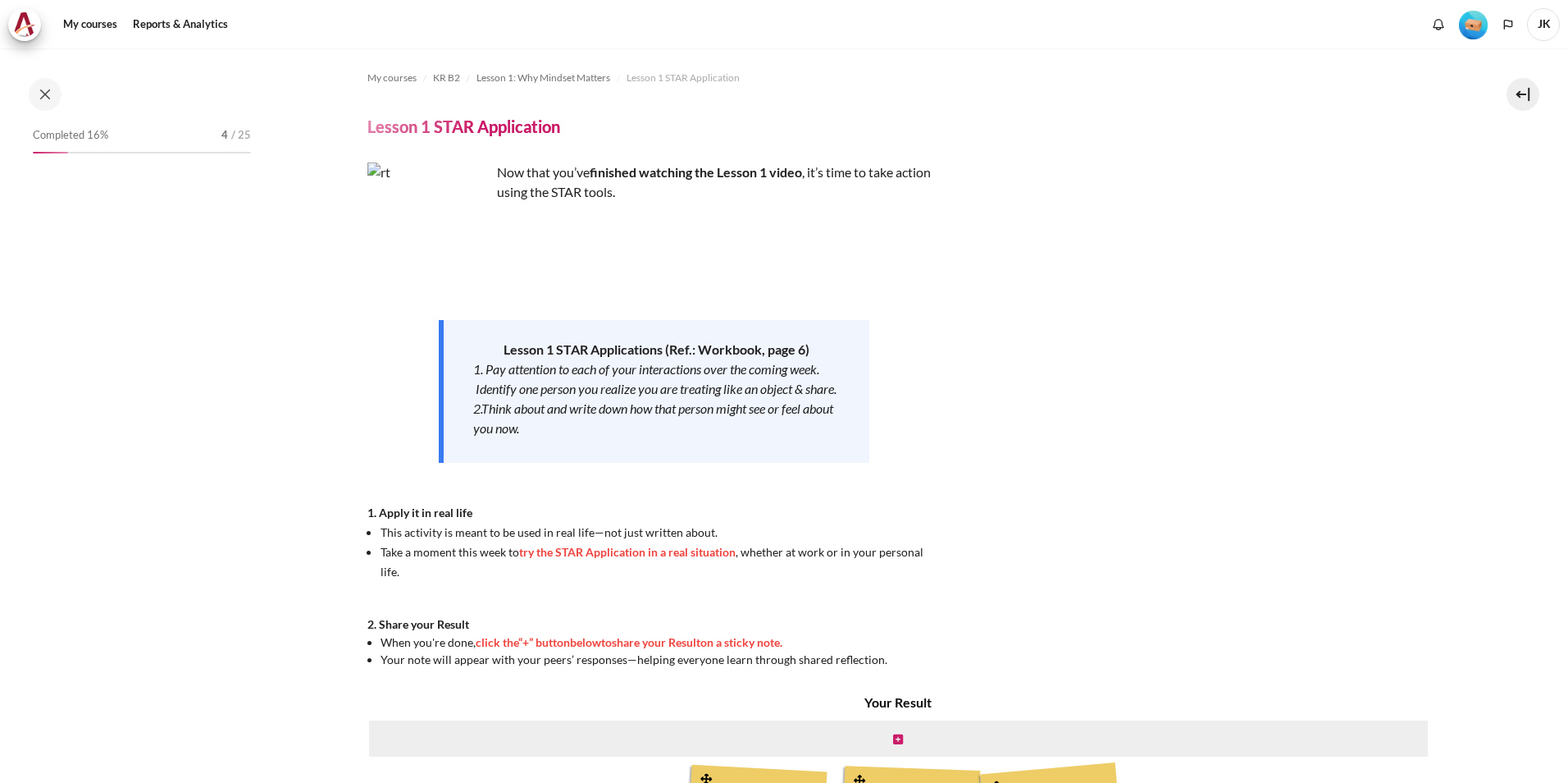
scroll to position [57, 0]
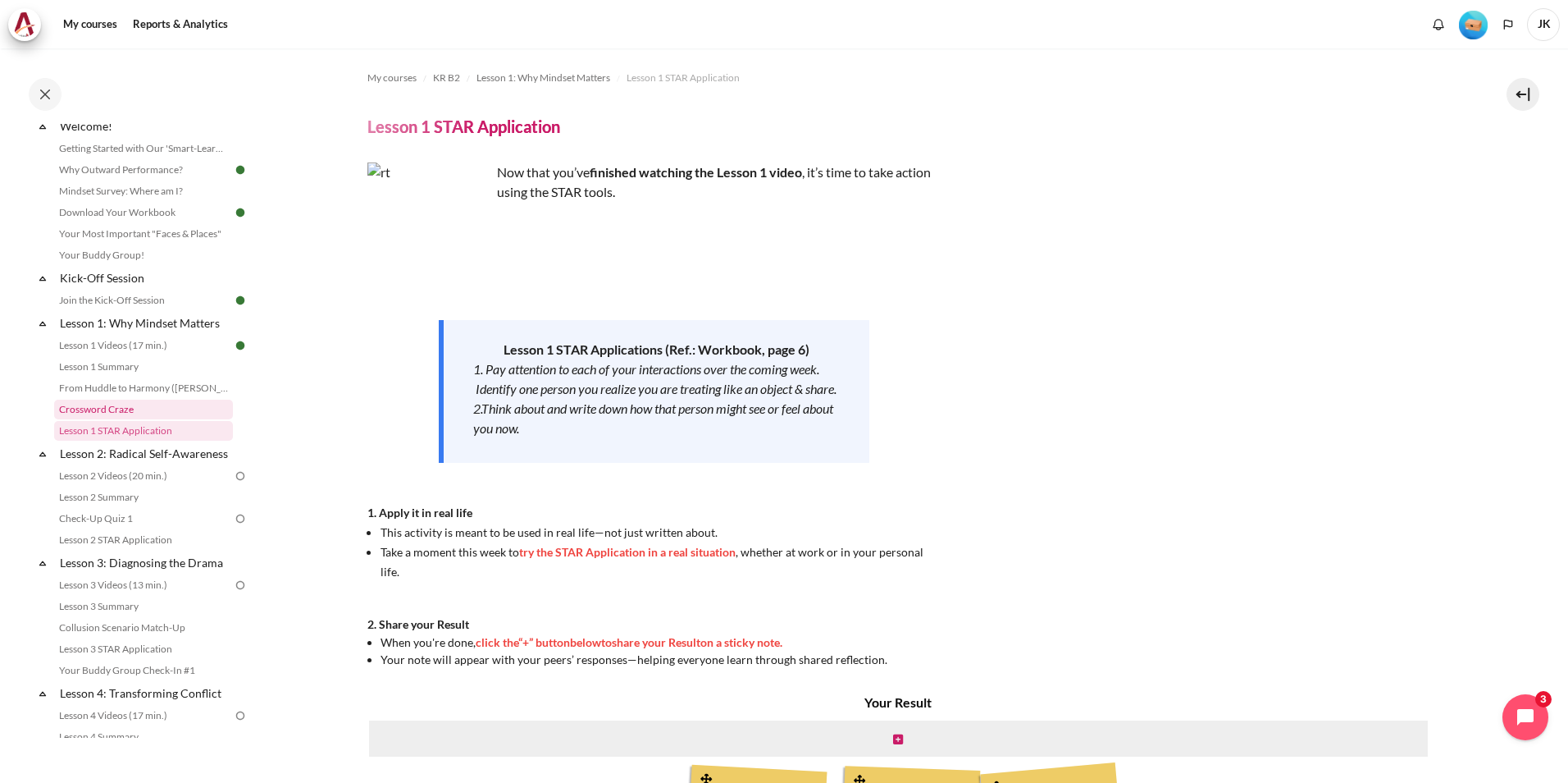
click at [117, 415] on link "Crossword Craze" at bounding box center [143, 409] width 179 height 19
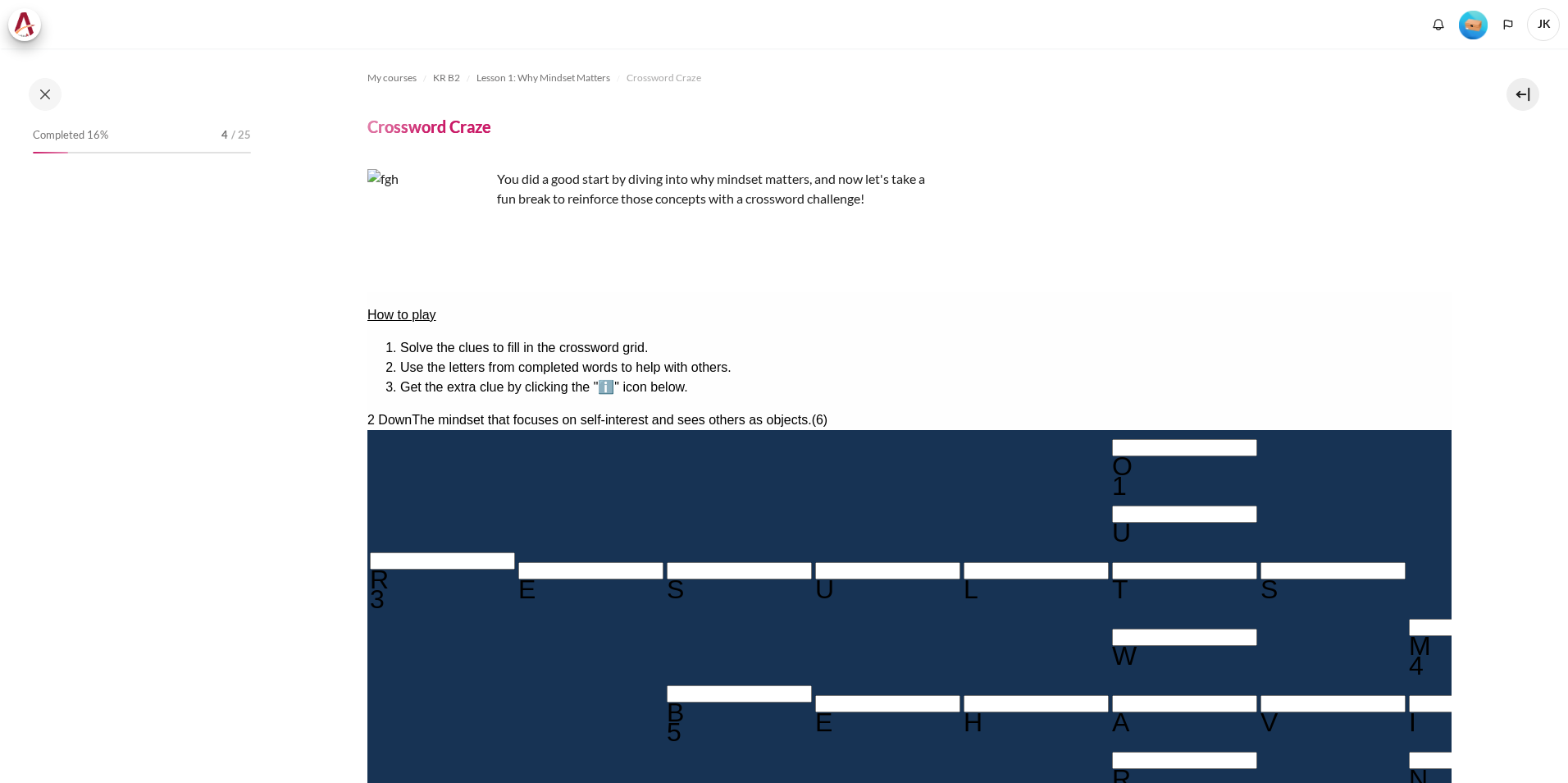
scroll to position [36, 0]
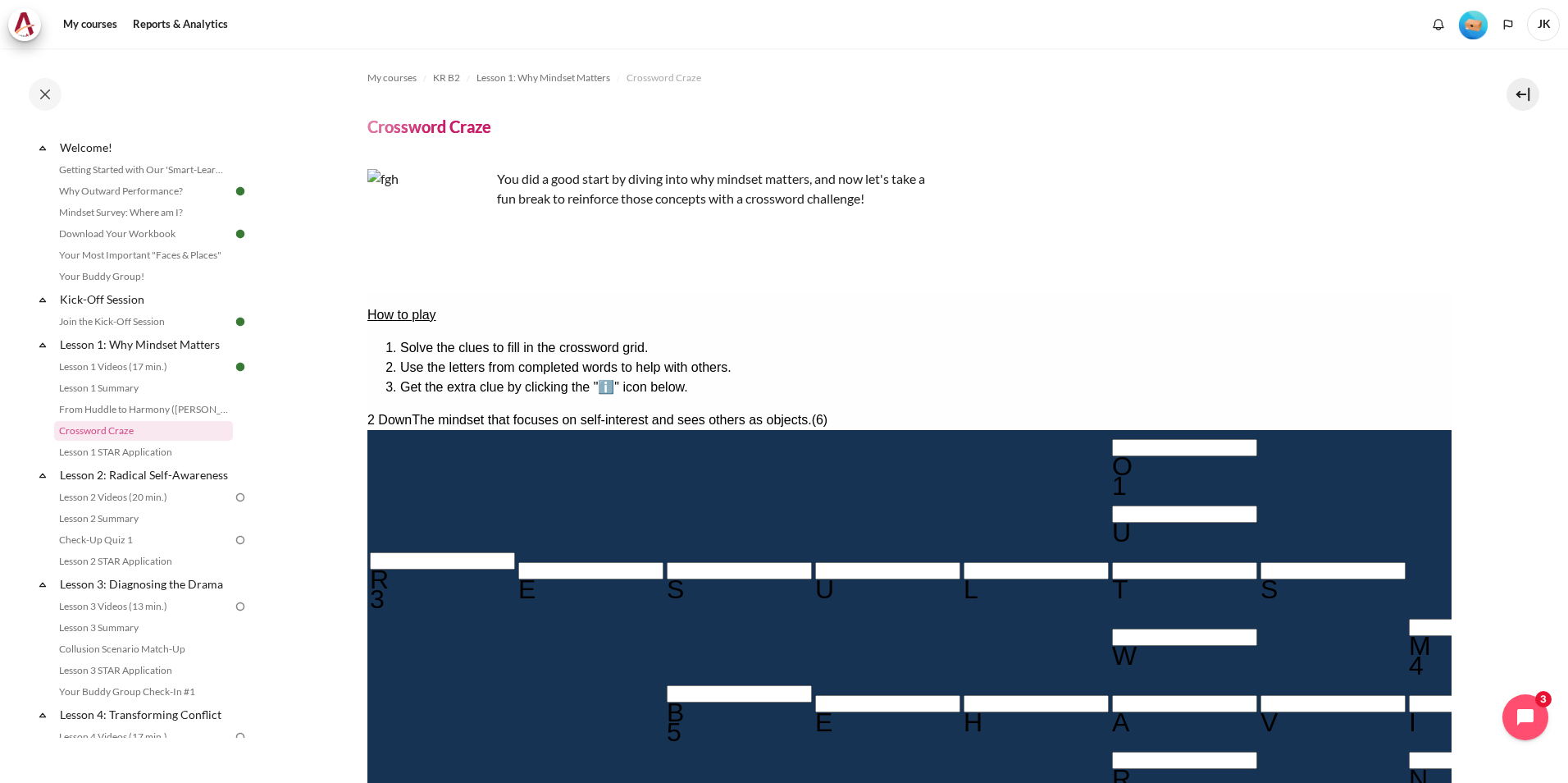
type input "INWARD"
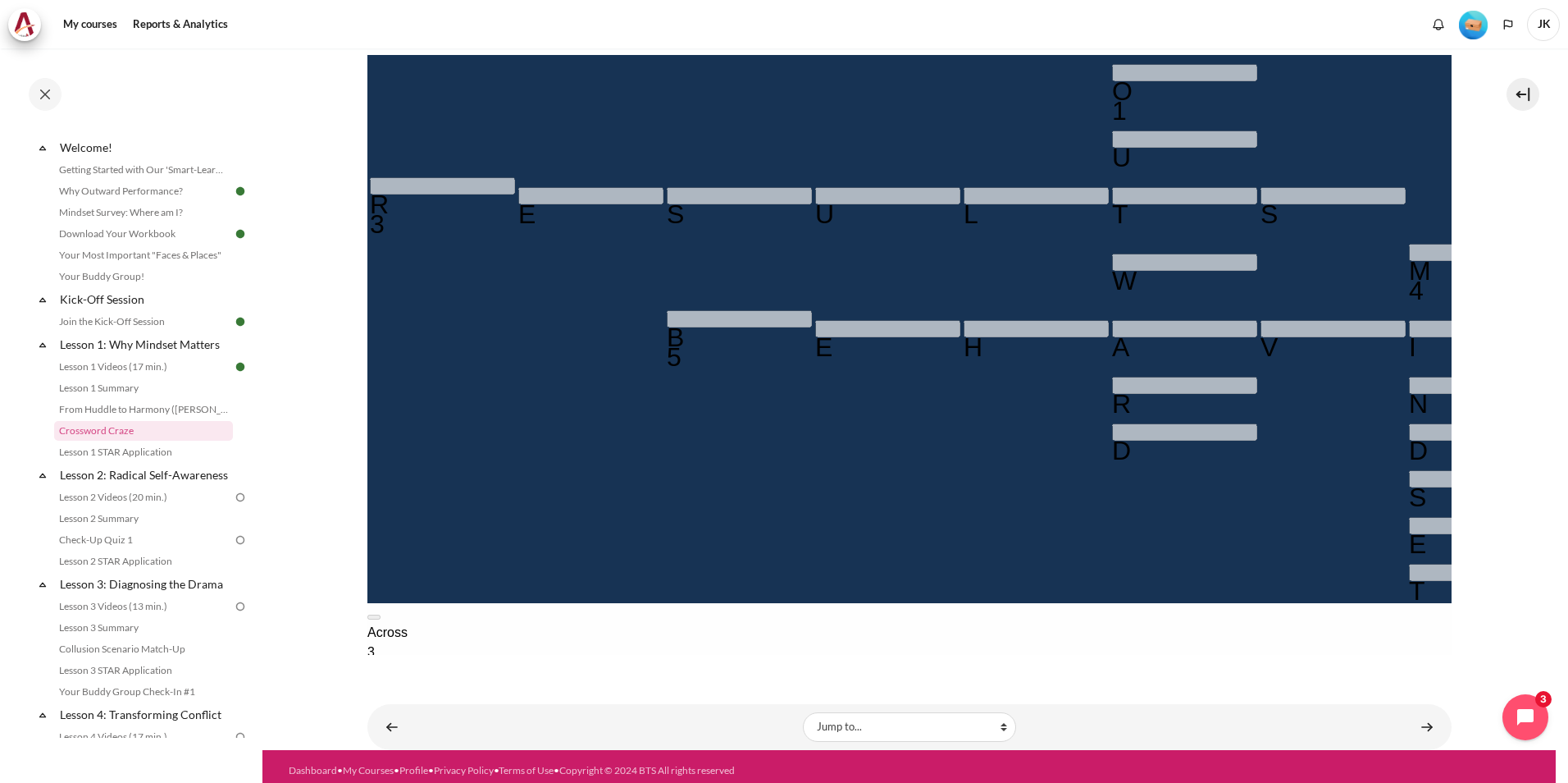
scroll to position [363, 0]
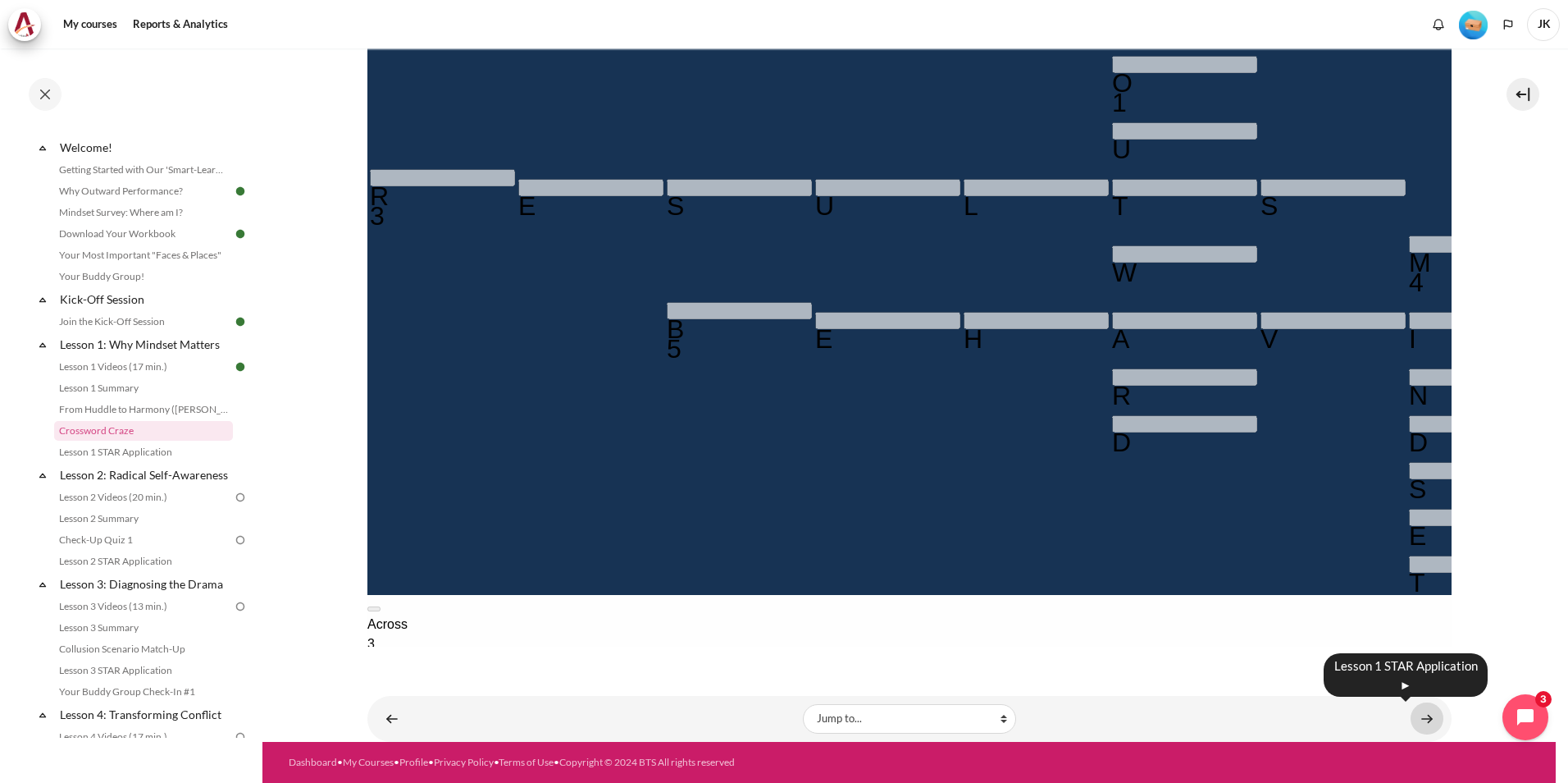
click at [1423, 718] on link "Content" at bounding box center [1427, 718] width 33 height 32
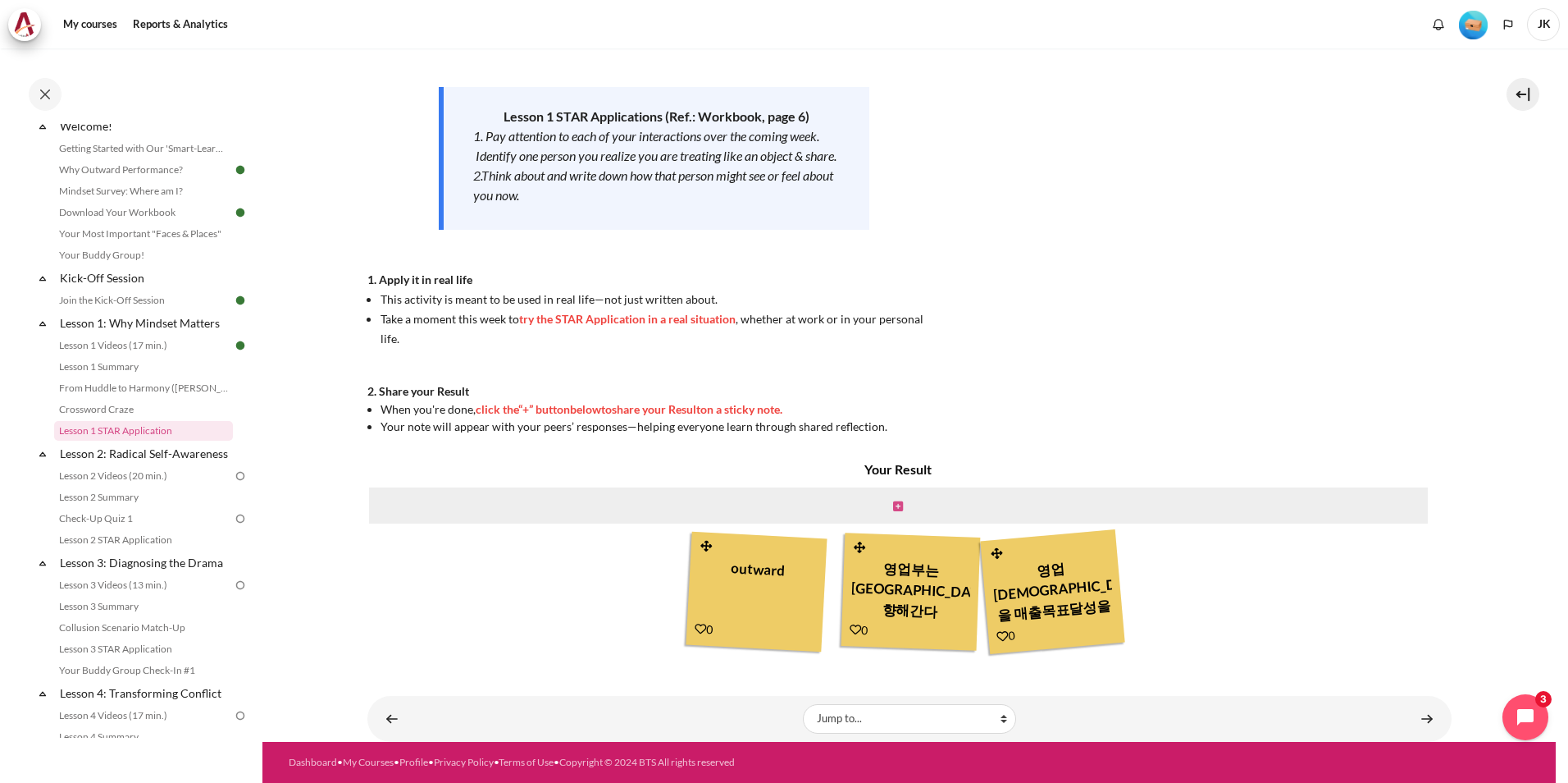
click at [896, 498] on link "Content" at bounding box center [898, 505] width 10 height 15
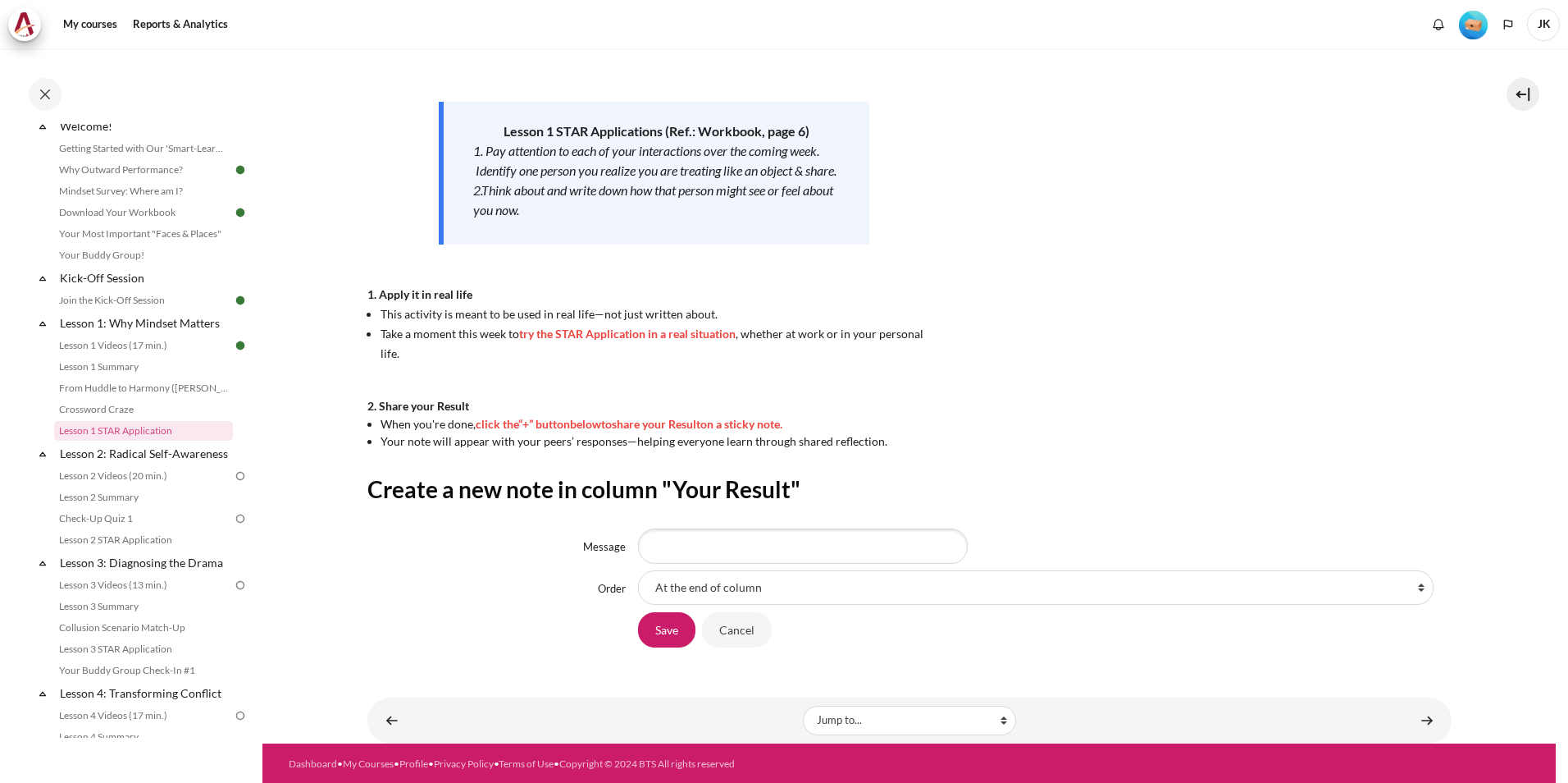
scroll to position [220, 0]
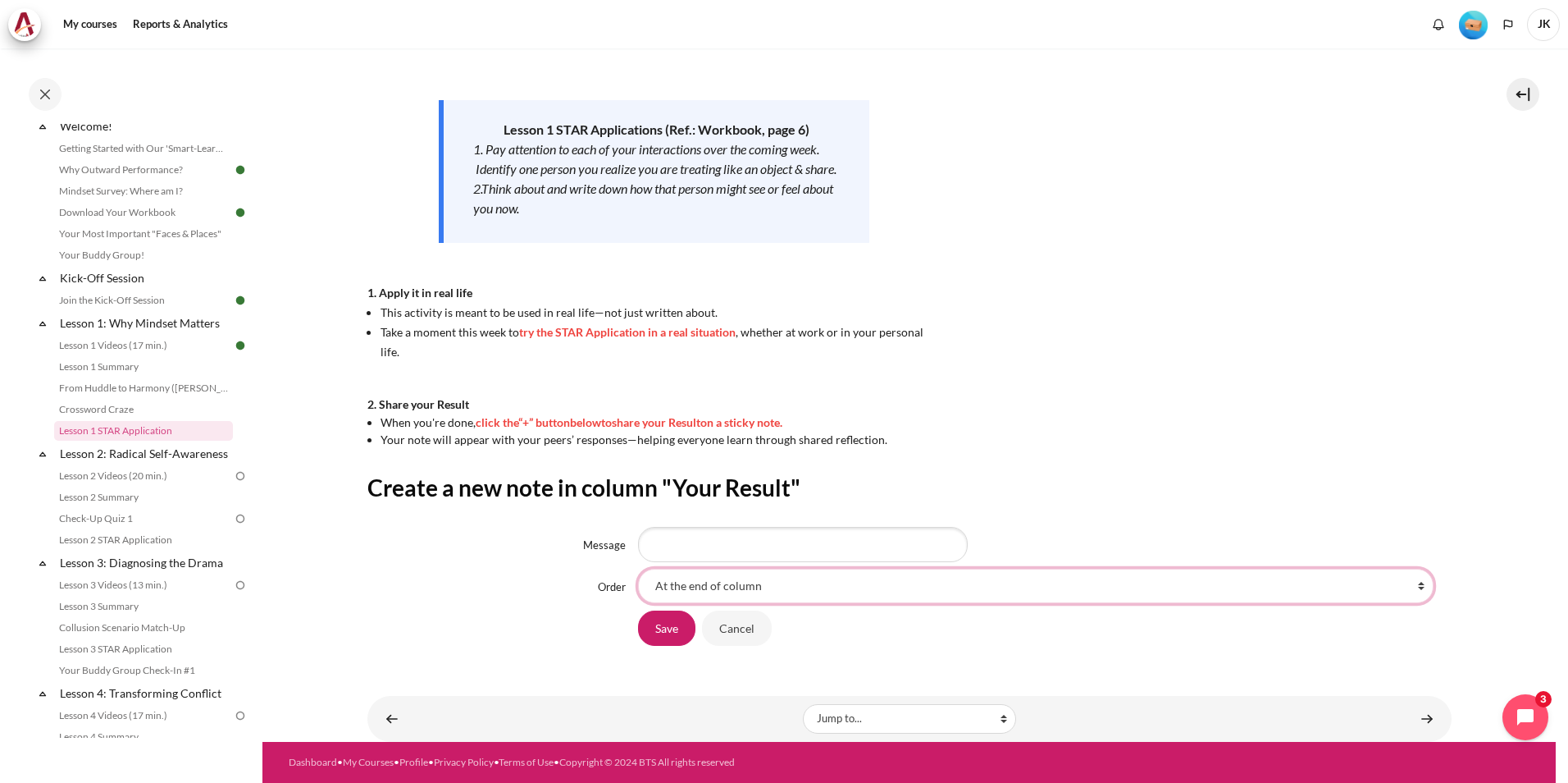
click at [1209, 586] on select "At the end of column First place in column After 'outward' After '영업부는 KPI만을 향해…" at bounding box center [1035, 586] width 795 height 35
click at [800, 534] on input "Message" at bounding box center [802, 544] width 329 height 35
type input "ㄹ"
type input "F"
type input "현"
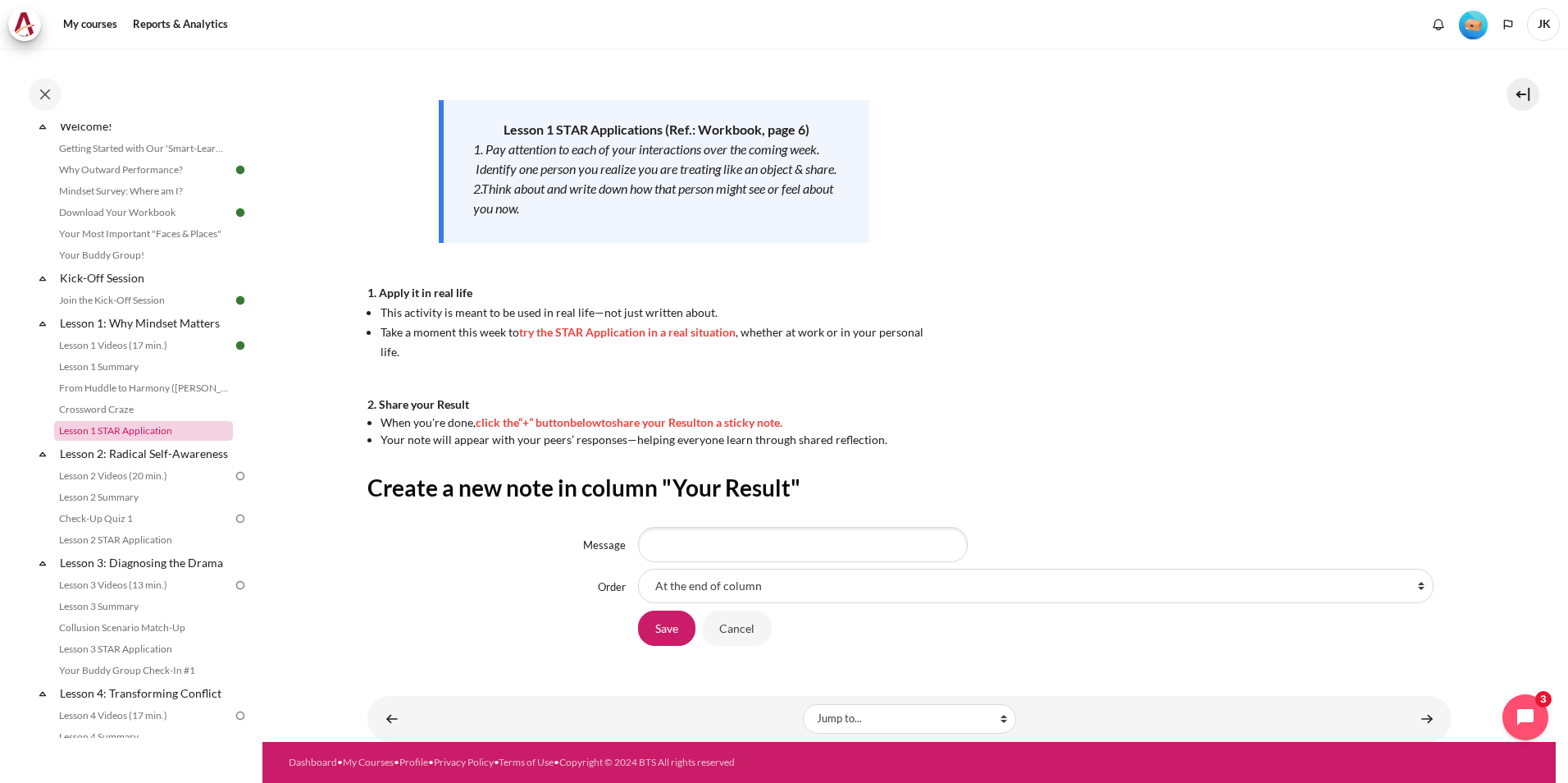
click at [126, 432] on link "Lesson 1 STAR Application" at bounding box center [143, 431] width 179 height 19
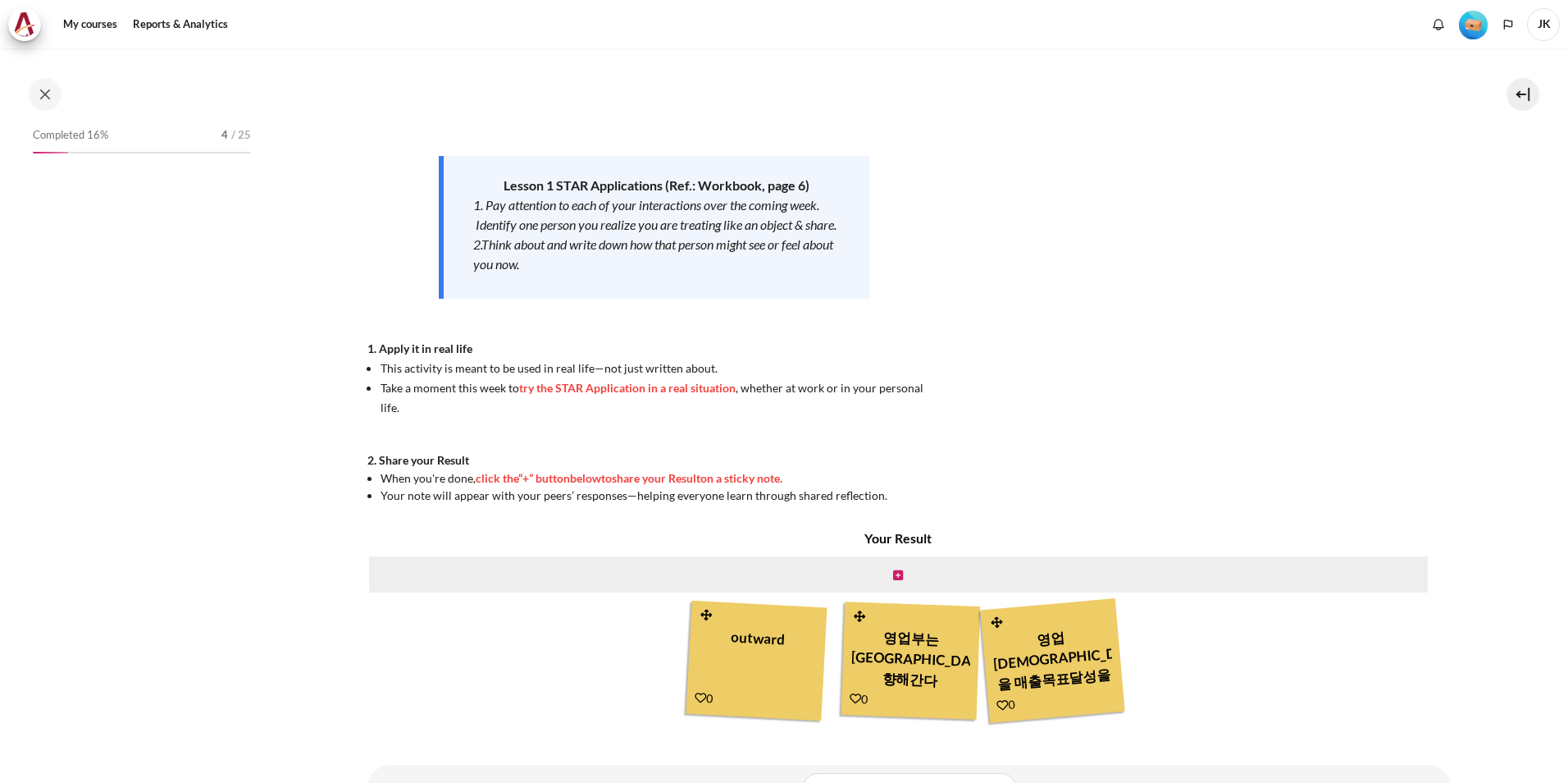
scroll to position [57, 0]
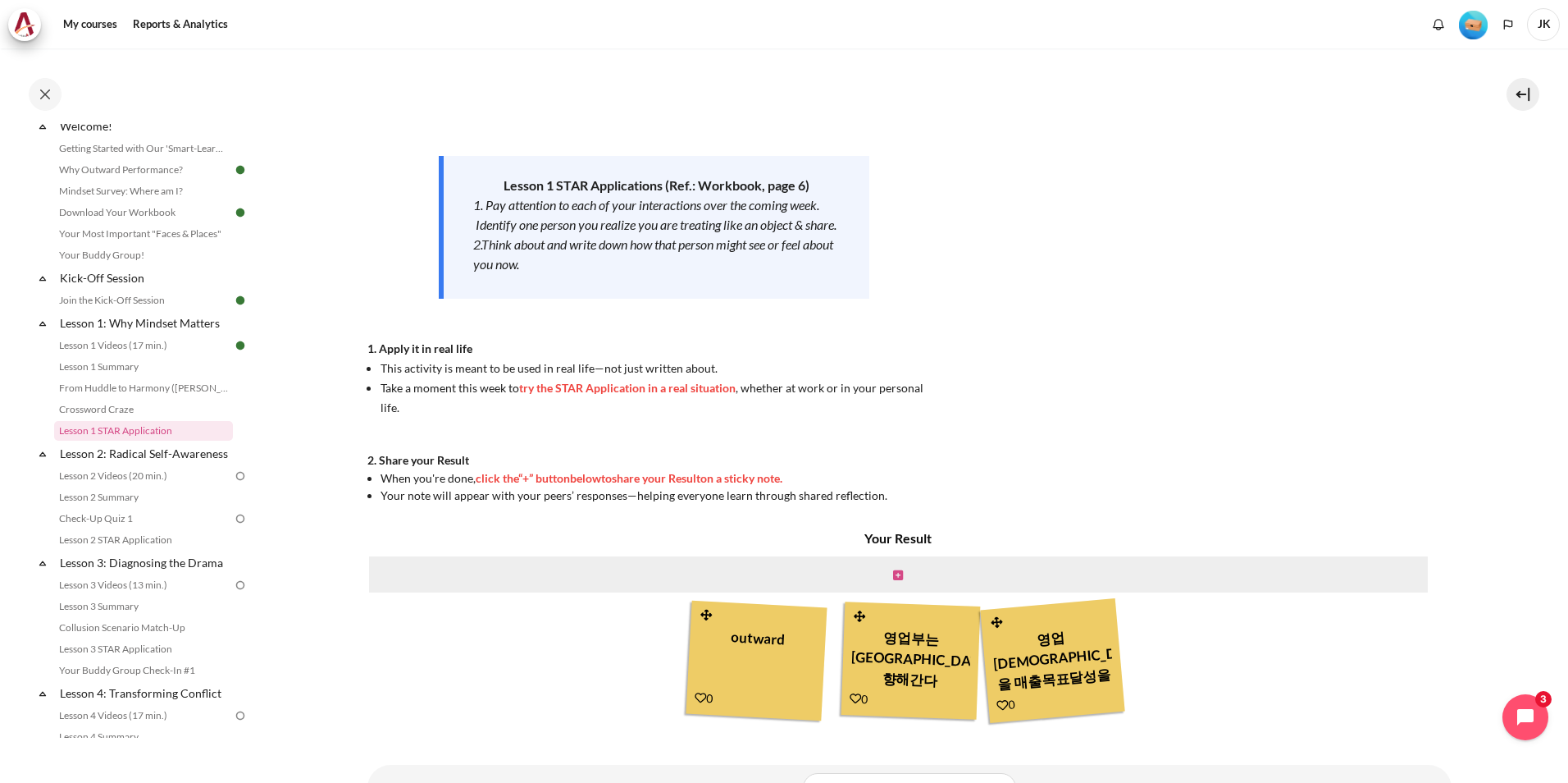
click at [894, 573] on icon "Content" at bounding box center [898, 575] width 10 height 12
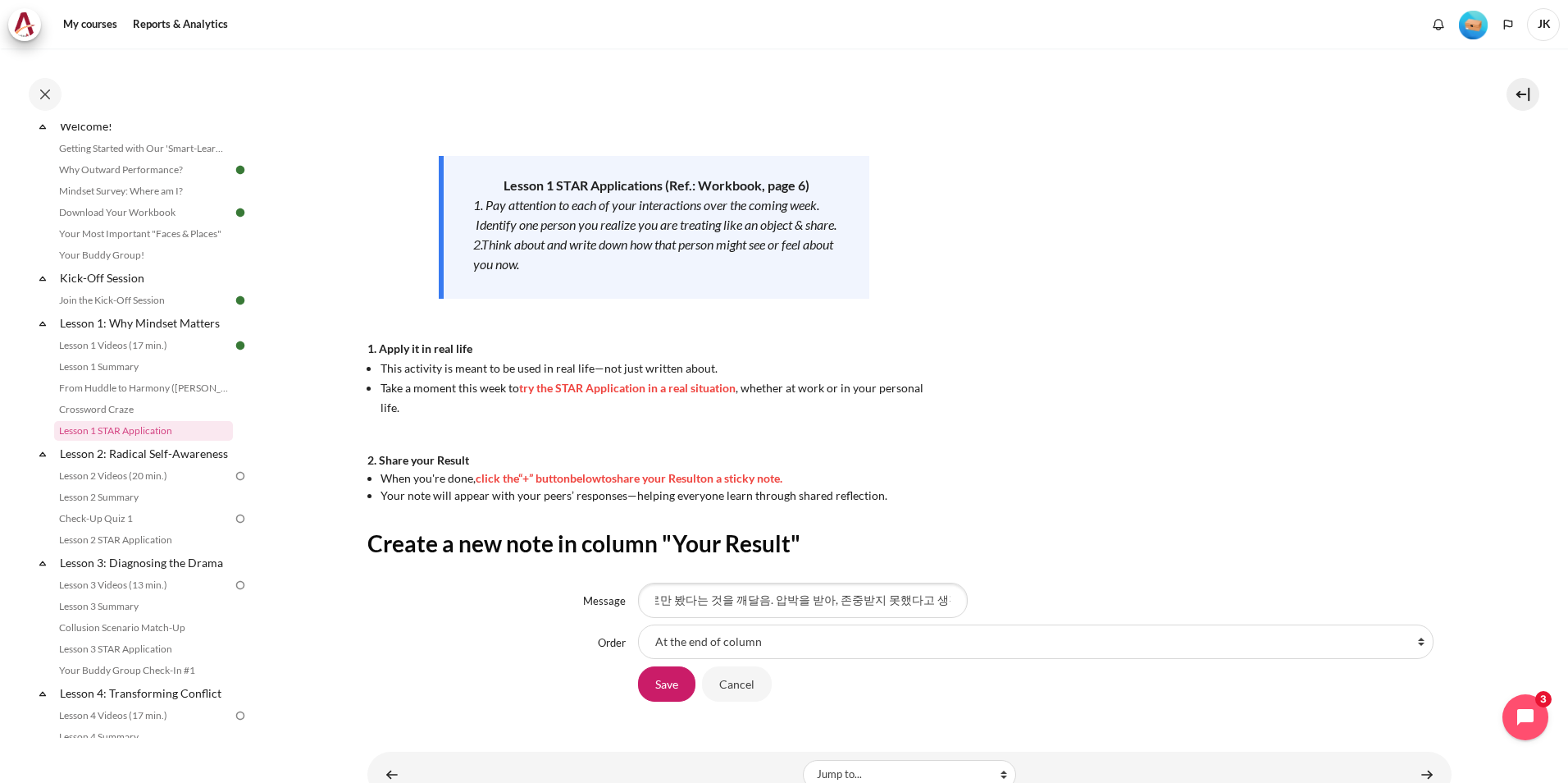
scroll to position [0, 230]
type input "시설관리자를 현장을 개선시키는 "자원"으로만 봤다는 것을 깨달음. 압박을 받아, 존중받지 못했다고 생각했을 것"
click at [653, 695] on input "Save" at bounding box center [666, 683] width 57 height 35
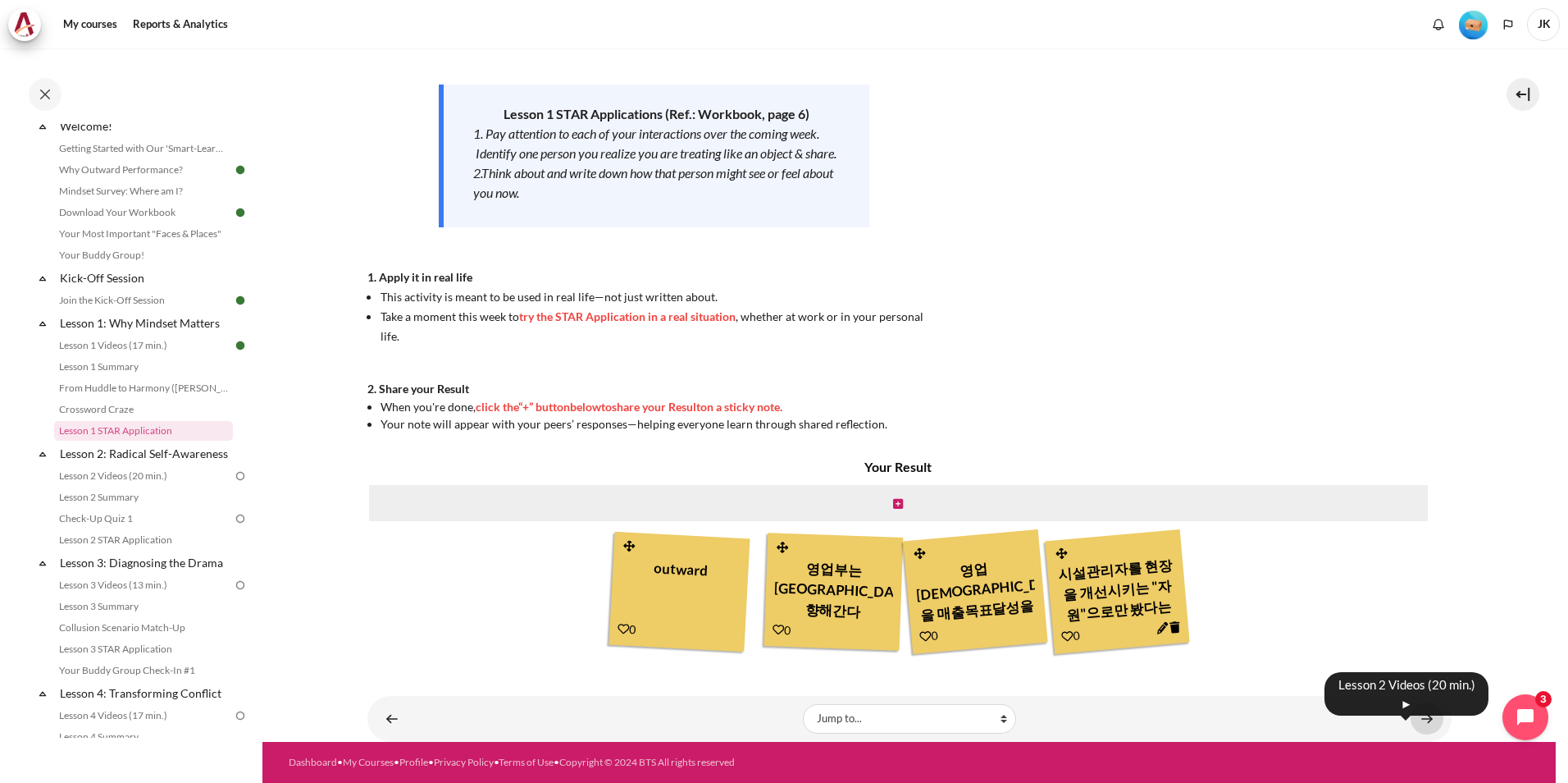
click at [1423, 725] on link "Content" at bounding box center [1427, 718] width 33 height 32
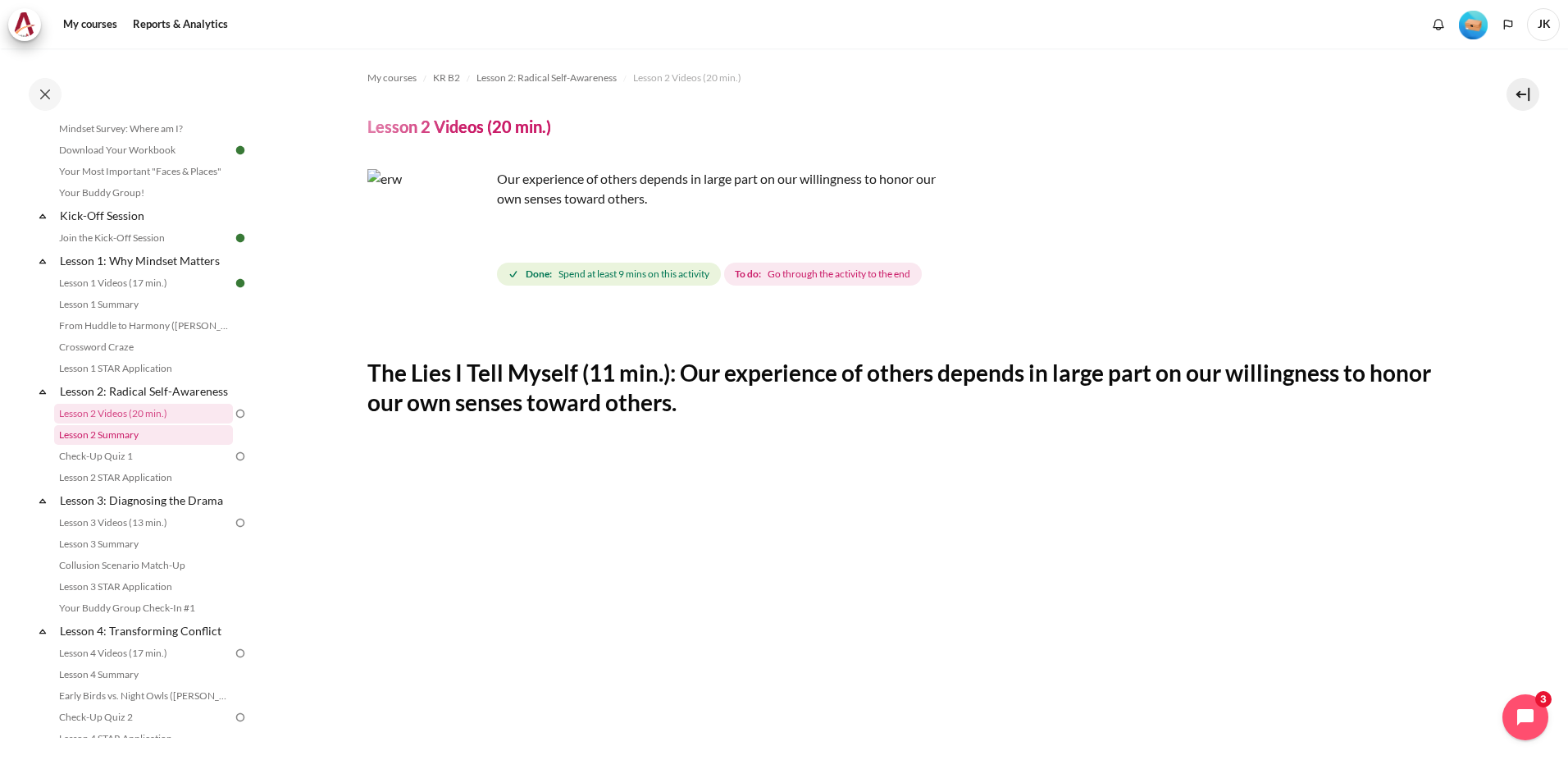
click at [118, 445] on link "Lesson 2 Summary" at bounding box center [143, 435] width 179 height 19
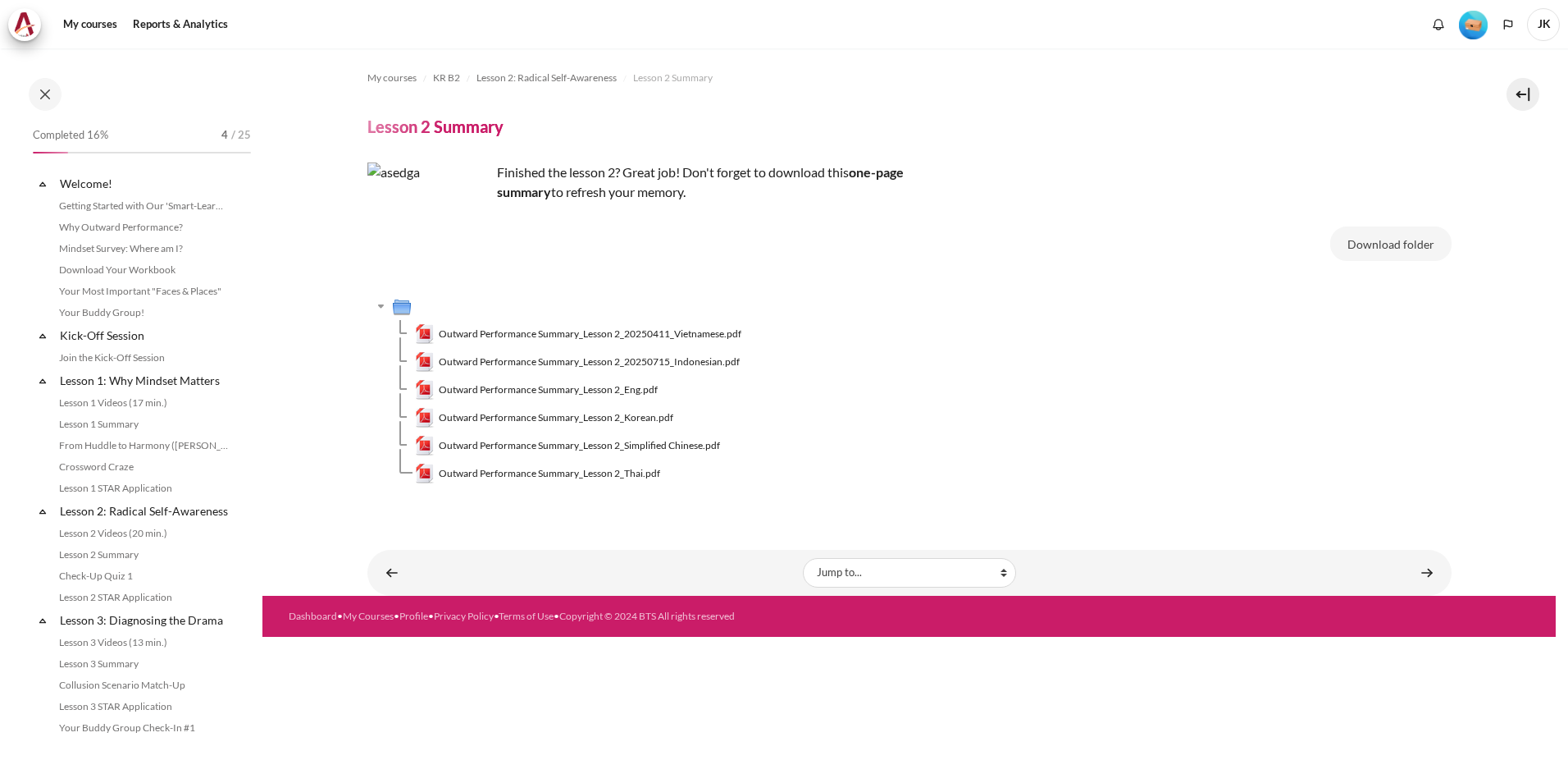
scroll to position [141, 0]
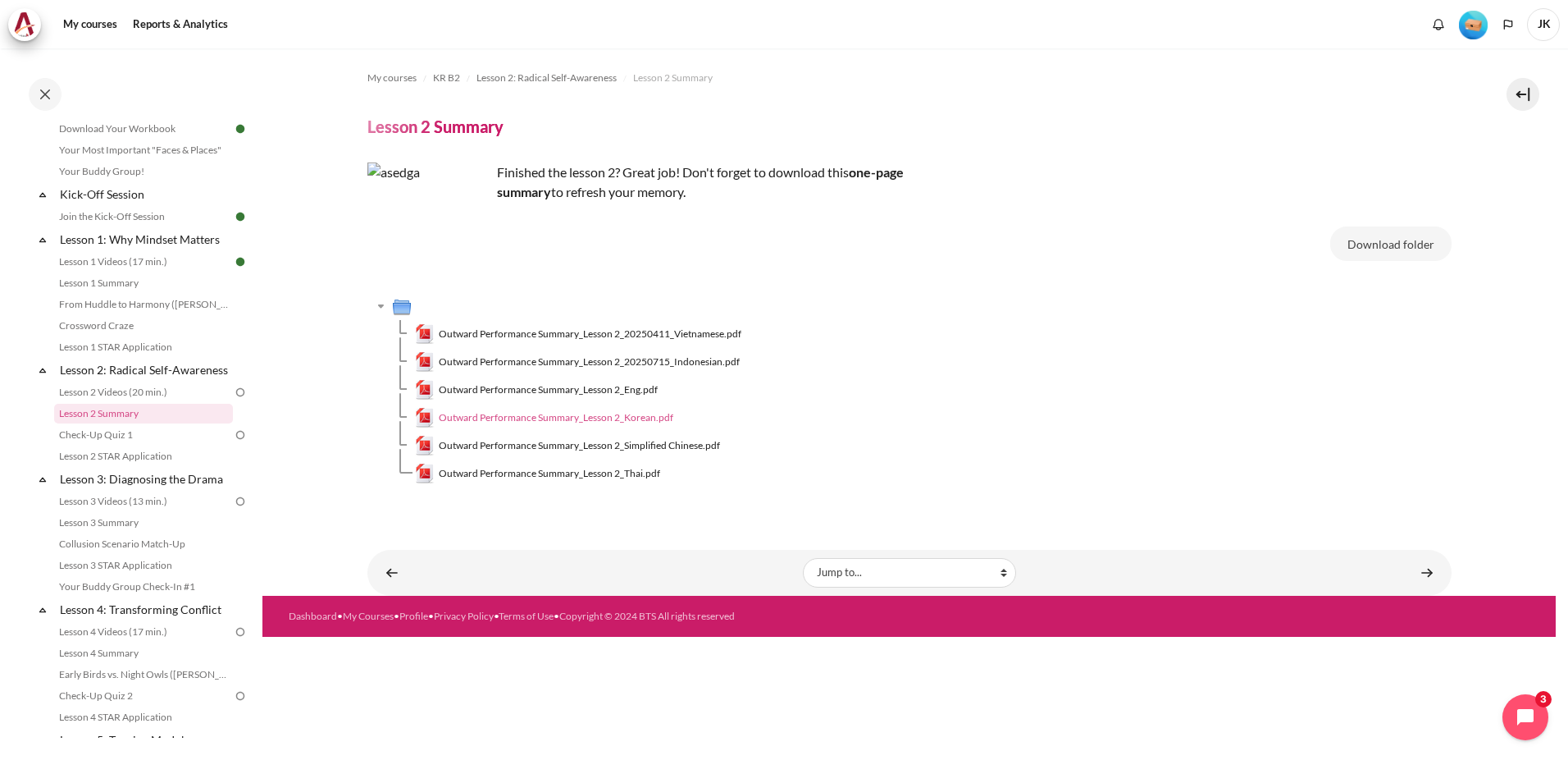
click at [616, 417] on span "Outward Performance Summary_Lesson 2_Korean.pdf" at bounding box center [556, 417] width 235 height 14
click at [146, 402] on link "Lesson 2 Videos (20 min.)" at bounding box center [143, 392] width 179 height 19
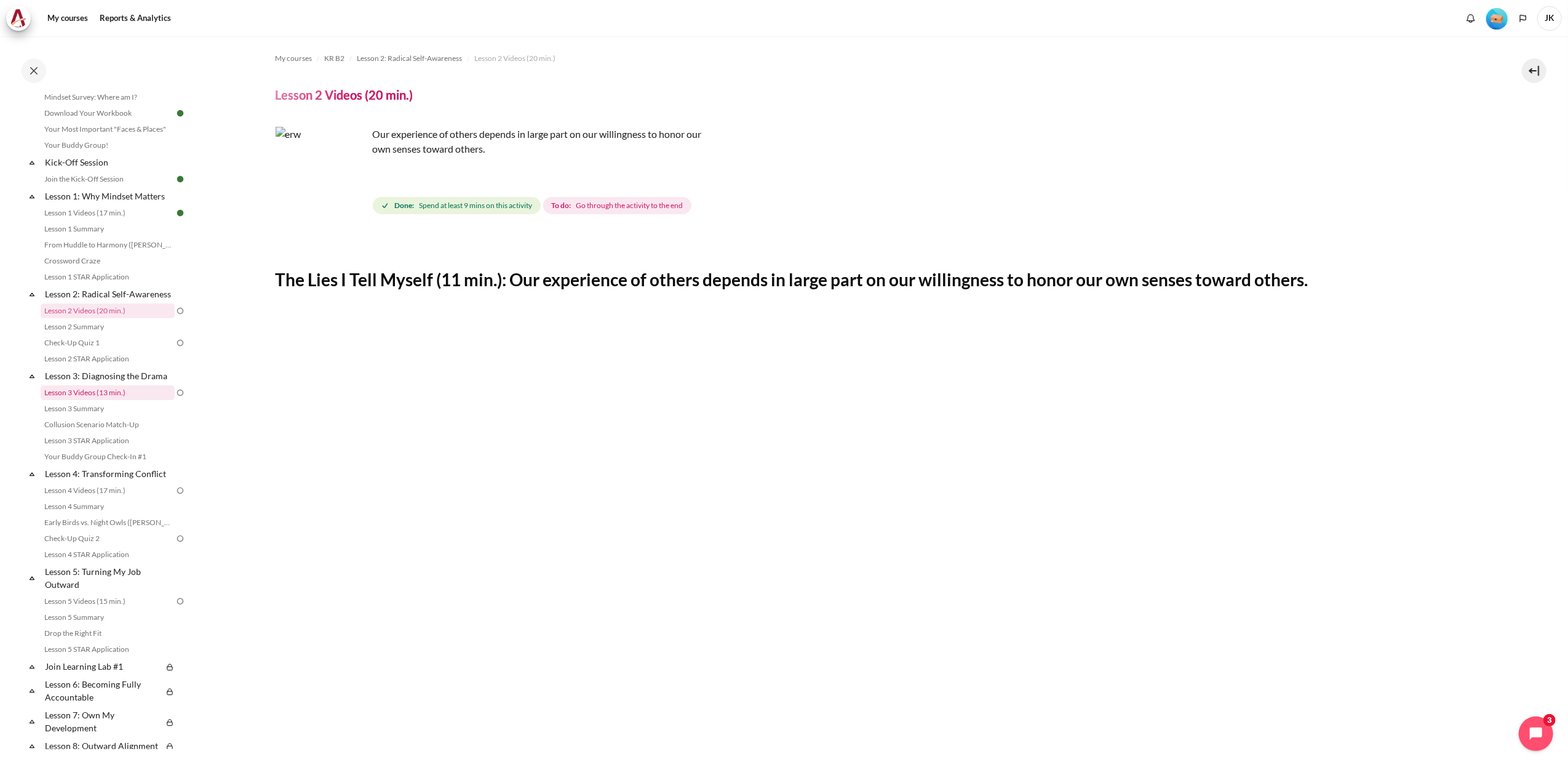
click at [96, 400] on link "Lesson 3 Videos (13 min.)" at bounding box center [107, 392] width 134 height 14
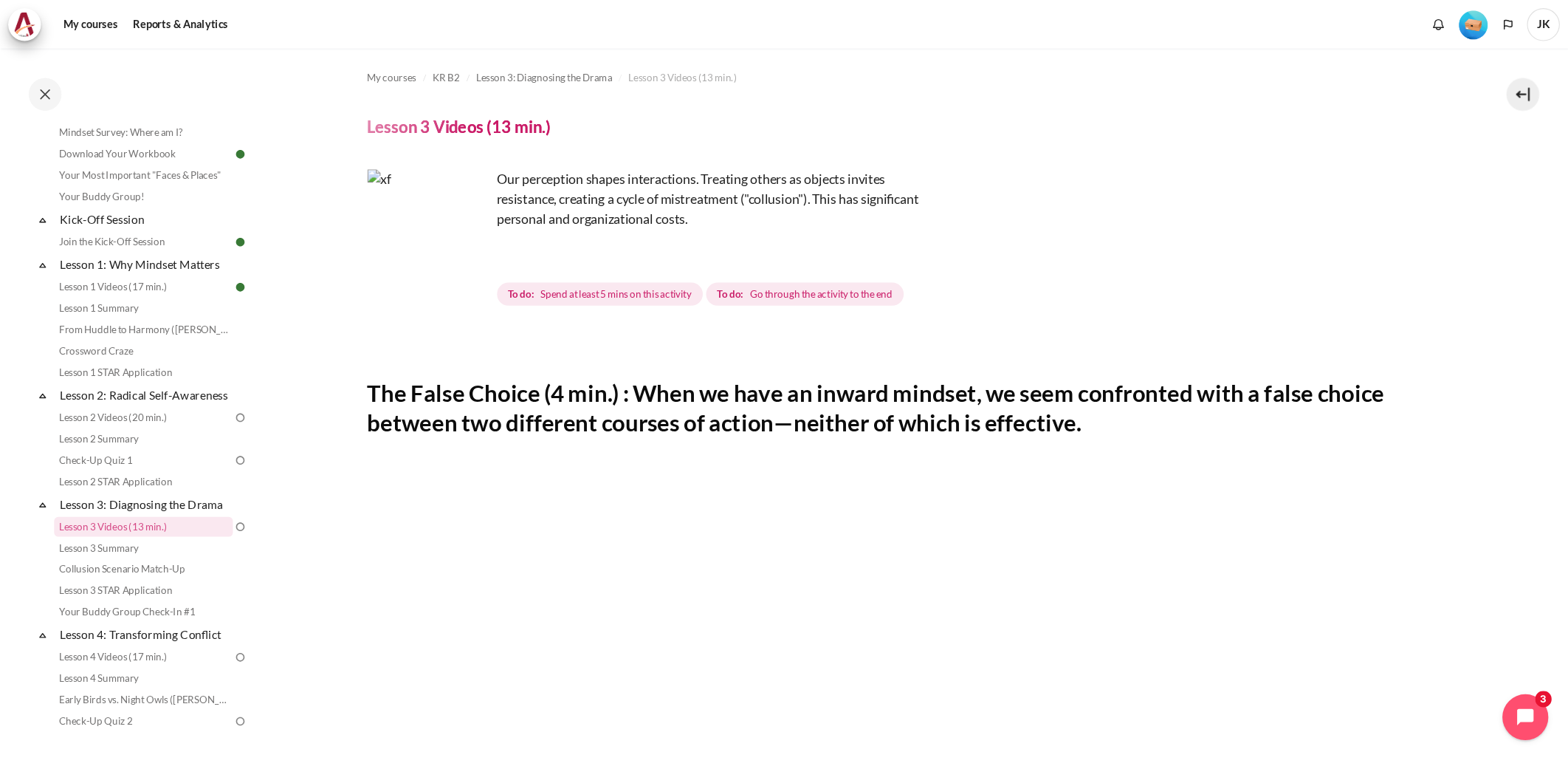
scroll to position [104, 0]
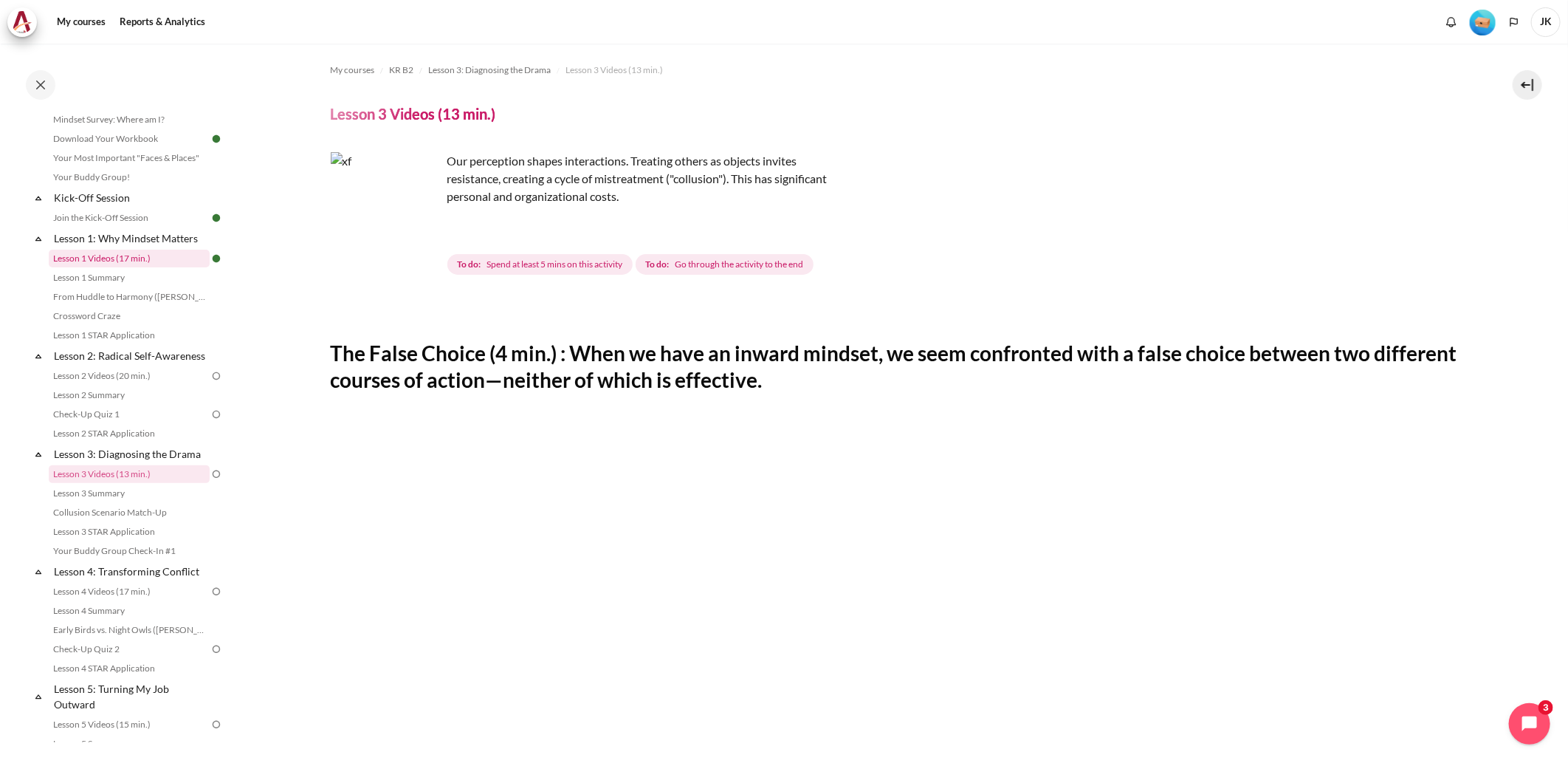
click at [106, 262] on link "Lesson 1 Videos (17 min.)" at bounding box center [129, 258] width 161 height 17
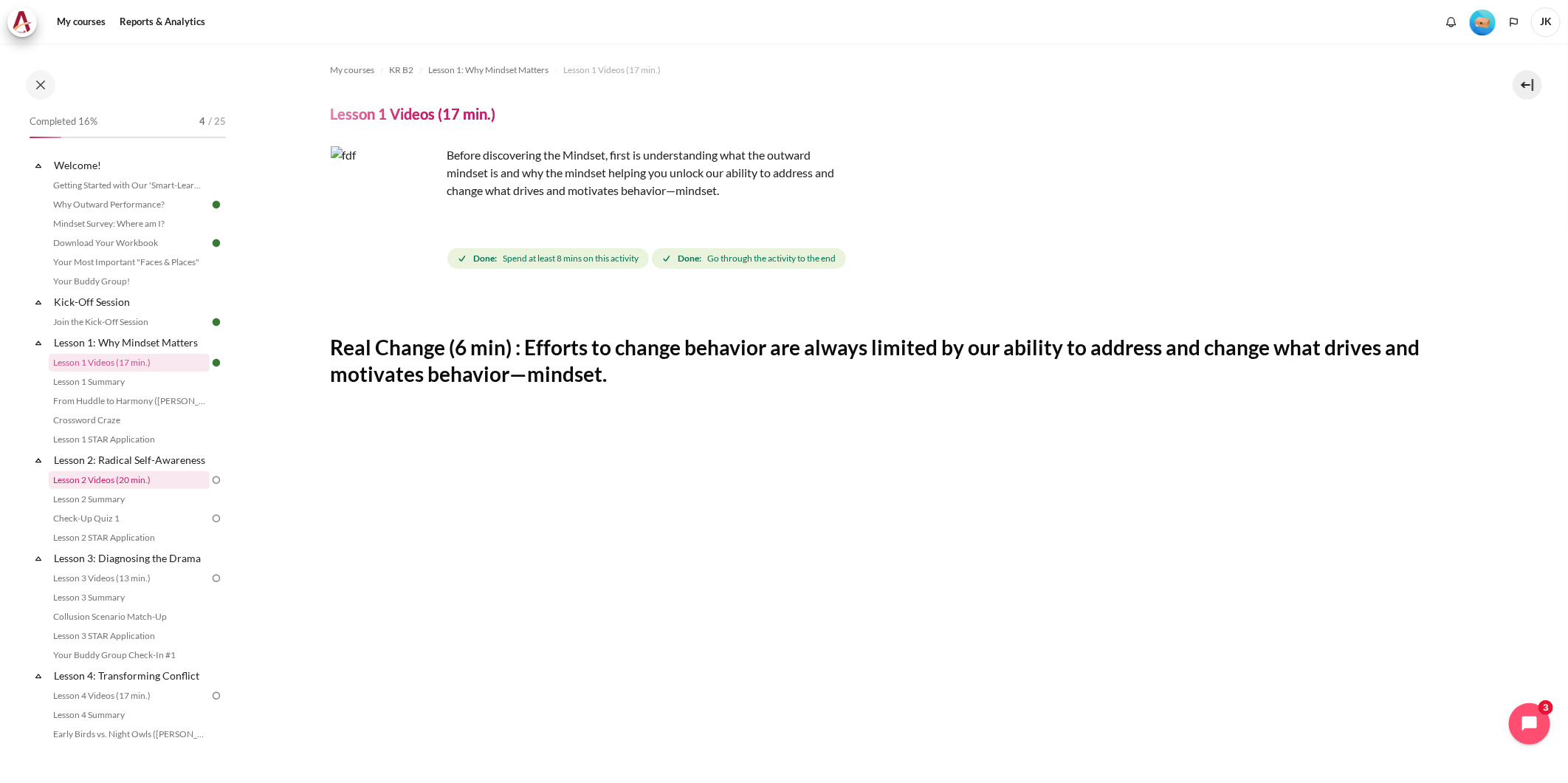
click at [146, 489] on link "Lesson 2 Videos (20 min.)" at bounding box center [129, 480] width 161 height 17
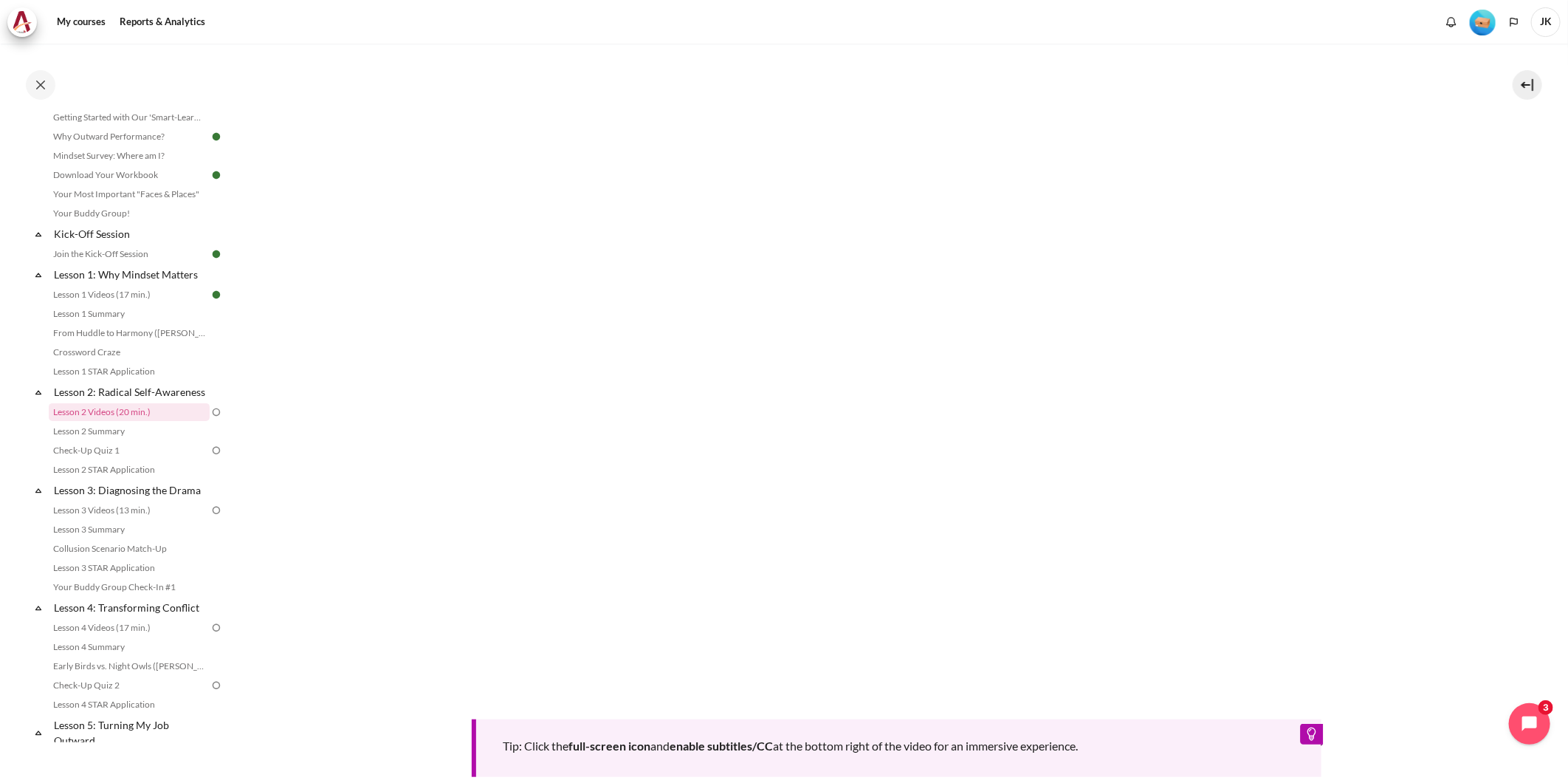
scroll to position [328, 0]
